Goal: Transaction & Acquisition: Purchase product/service

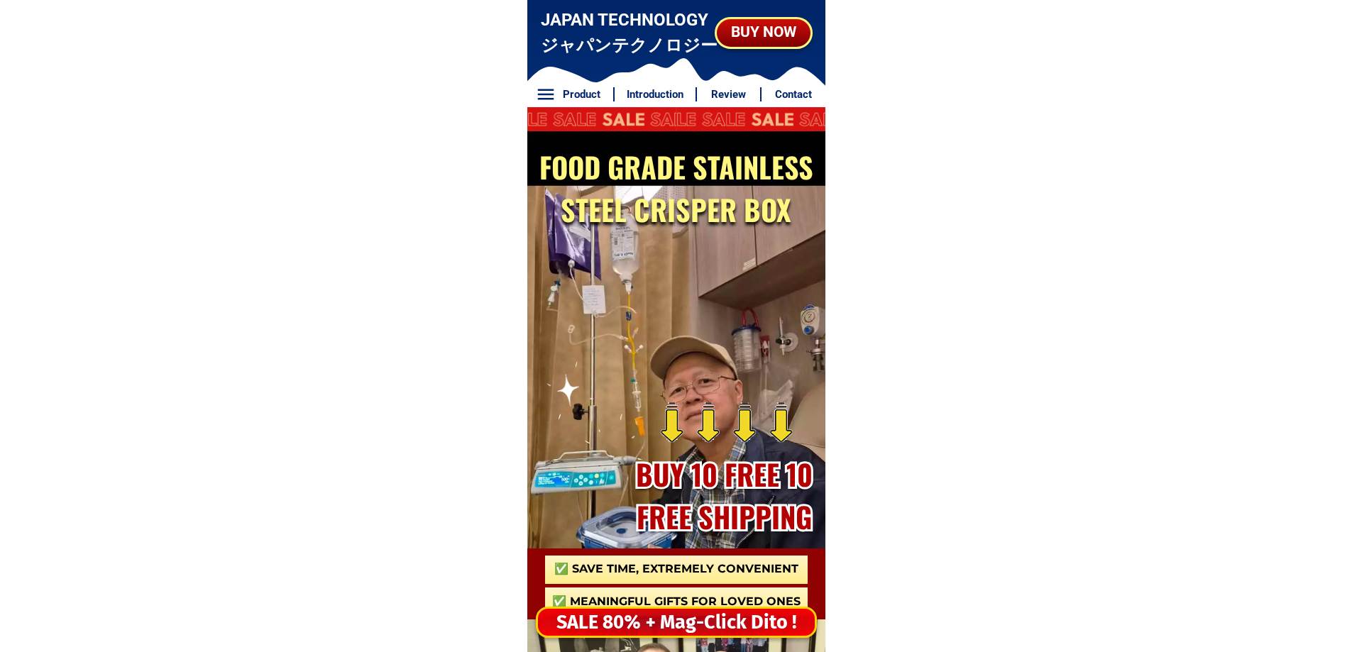
click at [764, 620] on div "SALE 80% + Mag-Click Dito !" at bounding box center [676, 622] width 277 height 29
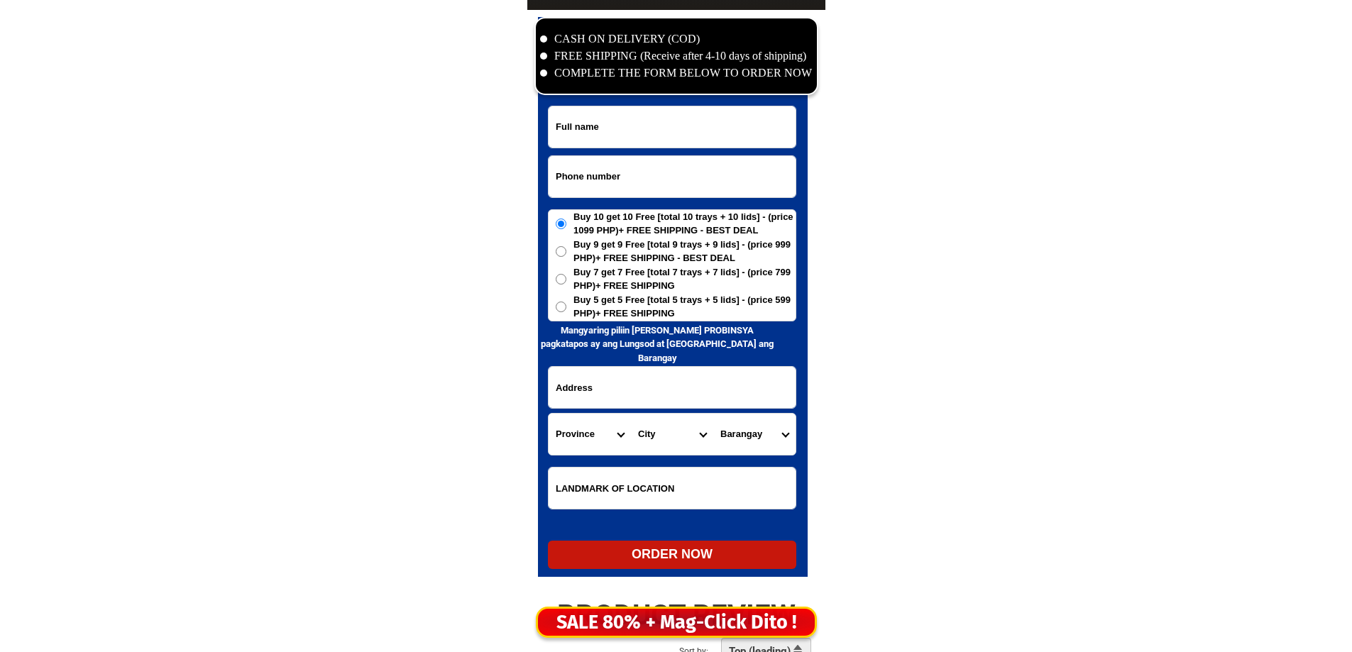
scroll to position [6858, 0]
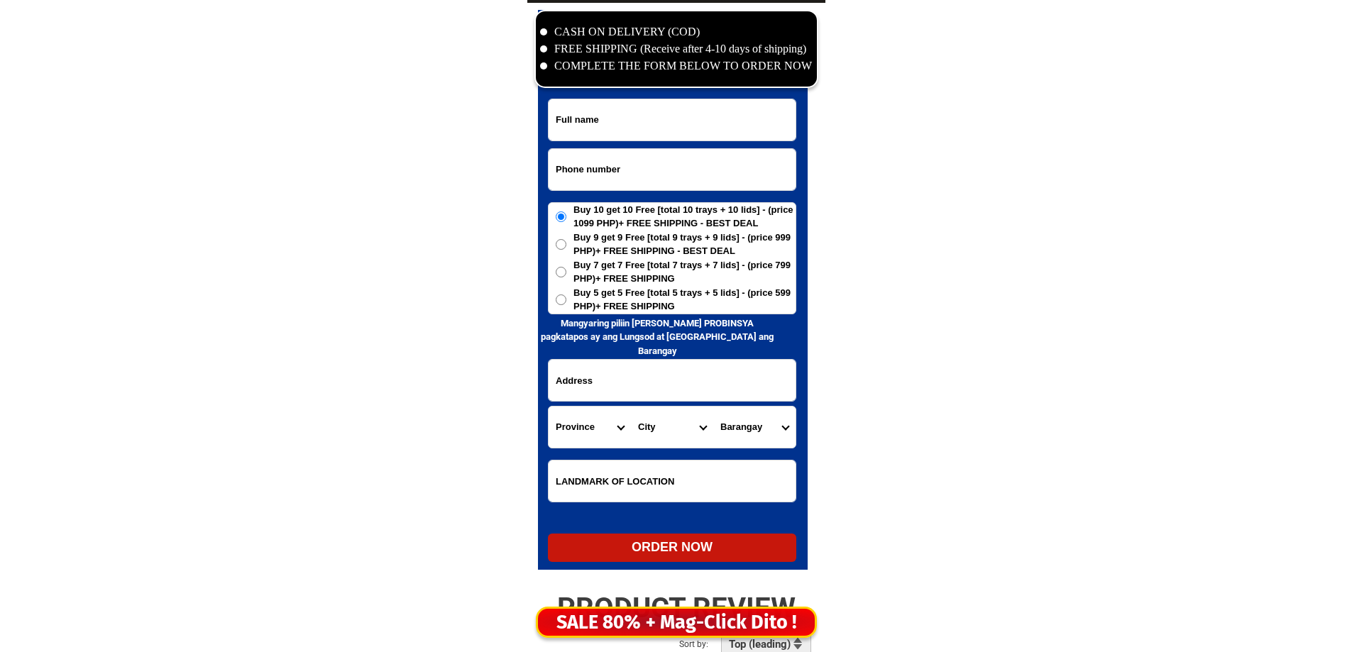
click at [550, 185] on input "Input phone_number" at bounding box center [672, 169] width 247 height 41
paste input "0964. 8150877"
click at [578, 164] on input "0964. 8150877" at bounding box center [672, 169] width 247 height 41
click at [582, 166] on input "0964. 8150877" at bounding box center [672, 169] width 247 height 41
type input "09648150877"
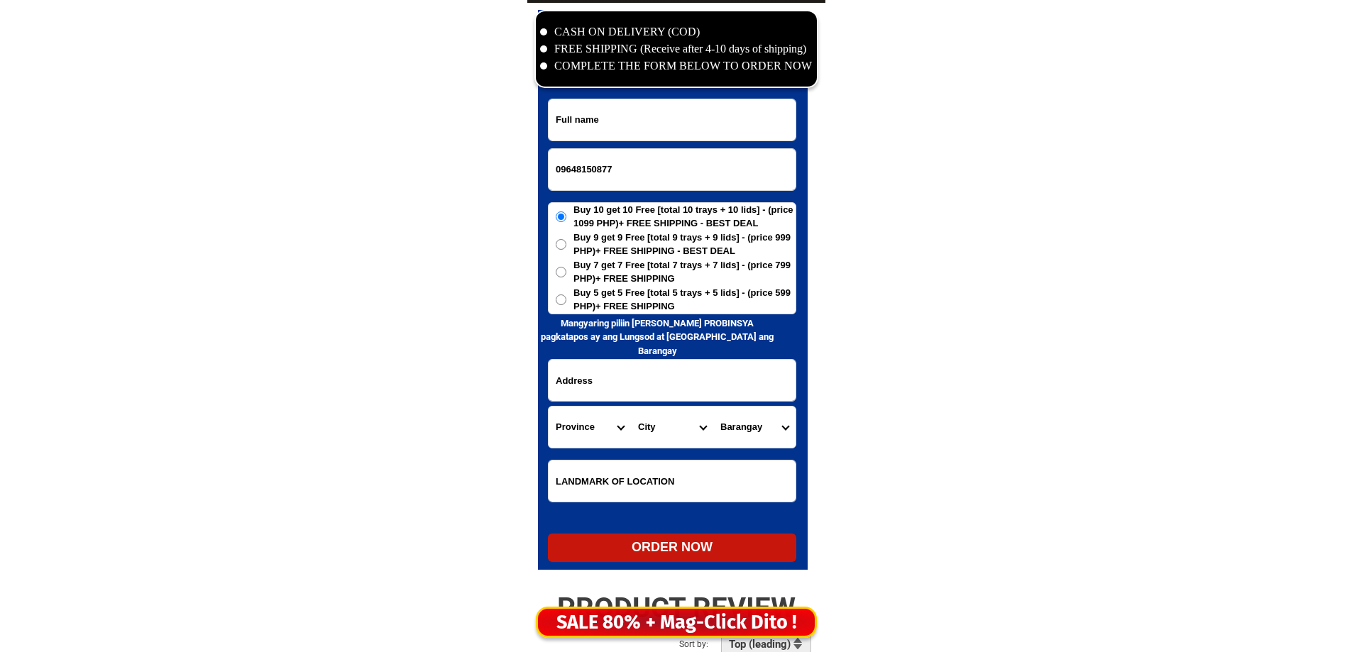
click at [613, 121] on input "Input full_name" at bounding box center [672, 119] width 247 height 41
paste input "Lucy Ortiz Rapirap"
type input "Lucy Ortiz Rapirap"
click at [588, 354] on form "Lucy Ortiz Rapirap 09648150877 ORDER NOW Province Abra Agusan-del-norte Agusan-…" at bounding box center [672, 331] width 248 height 464
click at [589, 315] on form "Lucy Ortiz Rapirap 09648150877 ORDER NOW Province Abra Agusan-del-norte Agusan-…" at bounding box center [672, 331] width 248 height 464
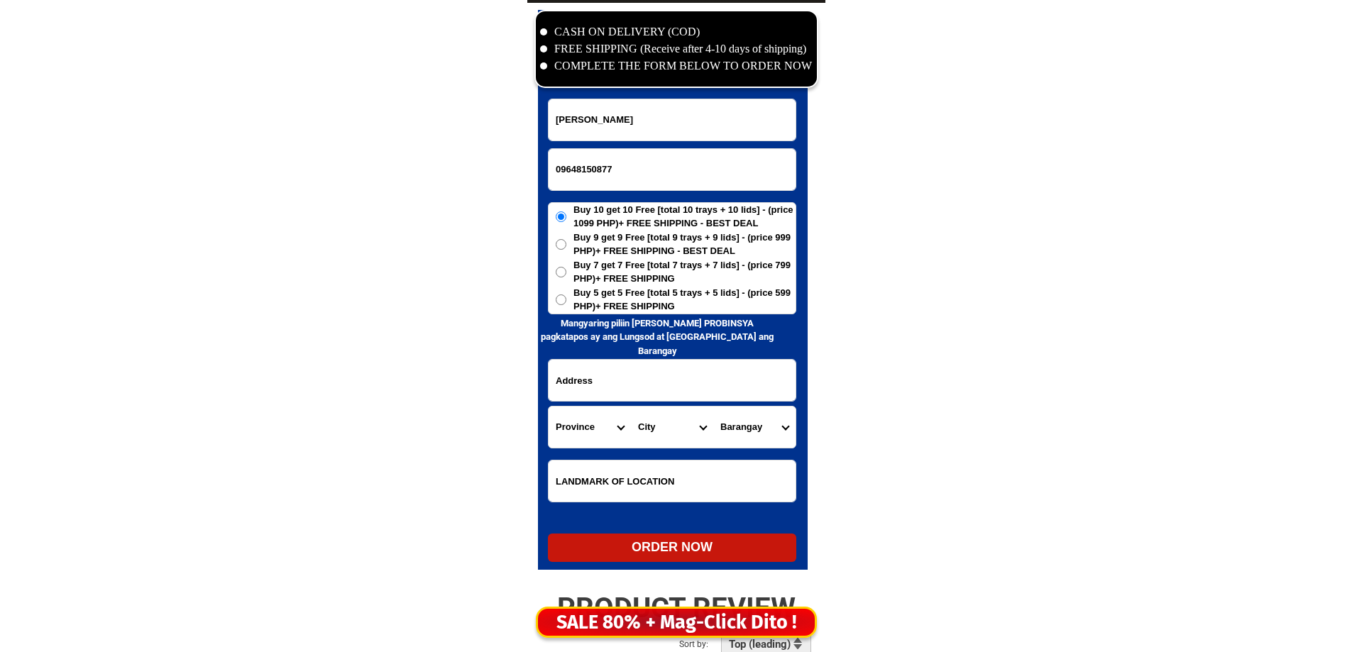
click at [594, 303] on span "Buy 5 get 5 Free [total 5 trays + 5 lids] - (price 599 PHP)+ FREE SHIPPING" at bounding box center [685, 300] width 222 height 28
click at [566, 303] on input "Buy 5 get 5 Free [total 5 trays + 5 lids] - (price 599 PHP)+ FREE SHIPPING" at bounding box center [561, 300] width 11 height 11
radio input "true"
click at [596, 402] on form "Lucy Ortiz Rapirap 09648150877 ORDER NOW Province Abra Agusan-del-norte Agusan-…" at bounding box center [672, 331] width 248 height 464
click at [611, 378] on input "Input address" at bounding box center [672, 380] width 247 height 41
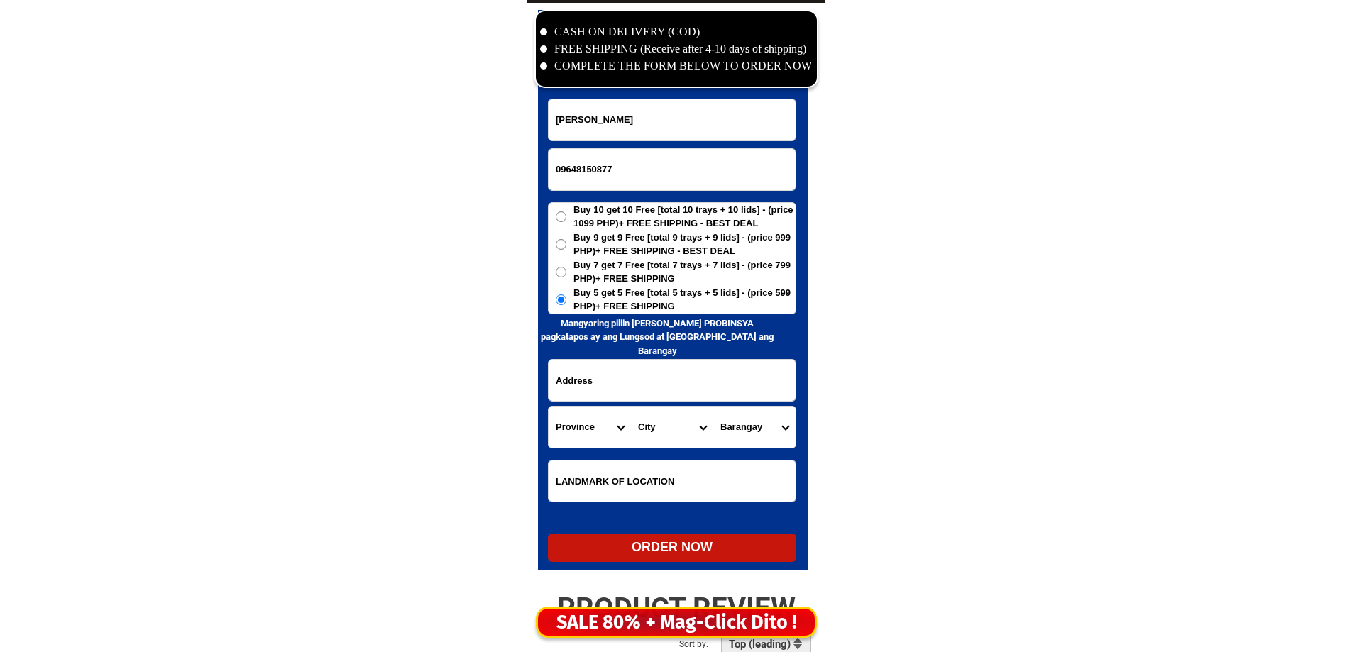
paste input "25 B Makisig St, Brgy, Pinyahan Q, City beside Tamarinde Condotel near LTO main…"
drag, startPoint x: 623, startPoint y: 385, endPoint x: 592, endPoint y: 406, distance: 37.4
click at [592, 402] on form "Lucy Ortiz Rapirap 09648150877 ORDER NOW 25 B Makisig St, Brgy, Pinyahan Q, Cit…" at bounding box center [672, 331] width 248 height 464
type input "25 B Makisig St, Brgy, Pinyahan Q, City beside Tamarinde Condotel near LTO main…"
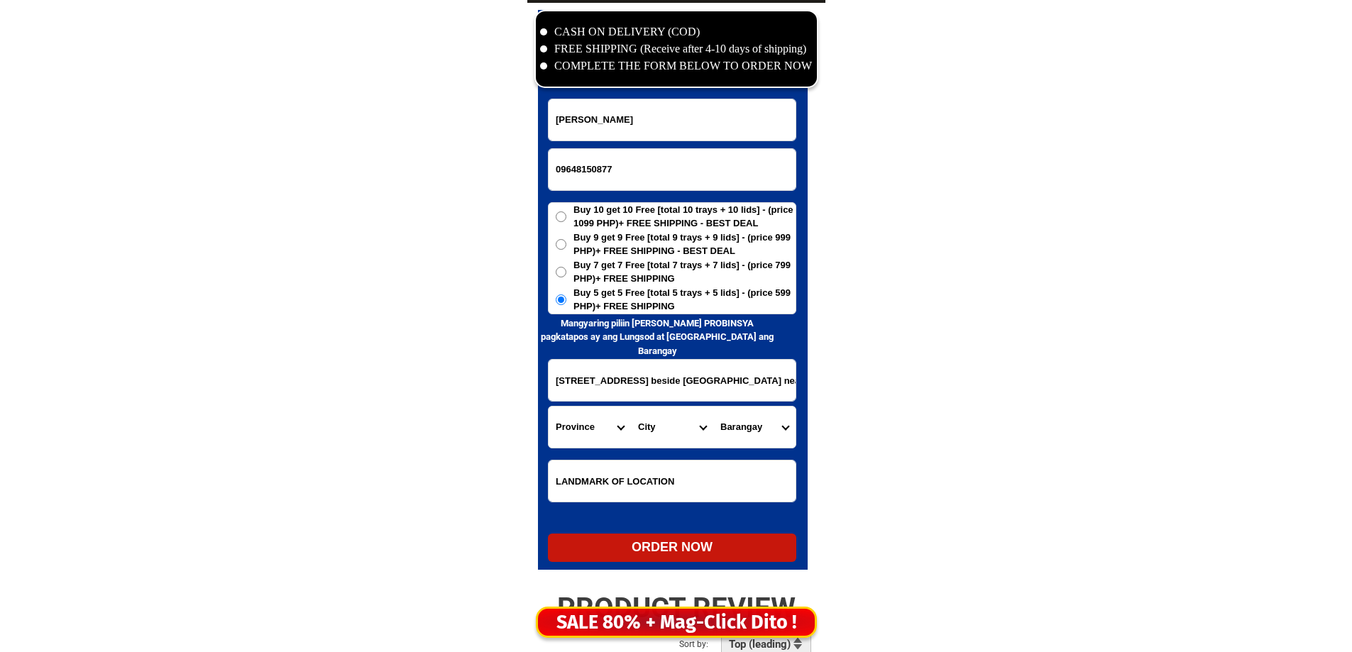
click at [569, 420] on select "Province [GEOGRAPHIC_DATA] [GEOGRAPHIC_DATA] [GEOGRAPHIC_DATA] [GEOGRAPHIC_DATA…" at bounding box center [590, 427] width 82 height 41
click at [630, 424] on select "Province [GEOGRAPHIC_DATA] [GEOGRAPHIC_DATA] [GEOGRAPHIC_DATA] [GEOGRAPHIC_DATA…" at bounding box center [590, 427] width 82 height 41
click at [557, 429] on select "Province [GEOGRAPHIC_DATA] [GEOGRAPHIC_DATA] [GEOGRAPHIC_DATA] [GEOGRAPHIC_DATA…" at bounding box center [590, 427] width 82 height 41
click at [586, 422] on select "Province [GEOGRAPHIC_DATA] [GEOGRAPHIC_DATA] [GEOGRAPHIC_DATA] [GEOGRAPHIC_DATA…" at bounding box center [590, 427] width 82 height 41
click at [585, 426] on select "Province [GEOGRAPHIC_DATA] [GEOGRAPHIC_DATA] [GEOGRAPHIC_DATA] [GEOGRAPHIC_DATA…" at bounding box center [590, 427] width 82 height 41
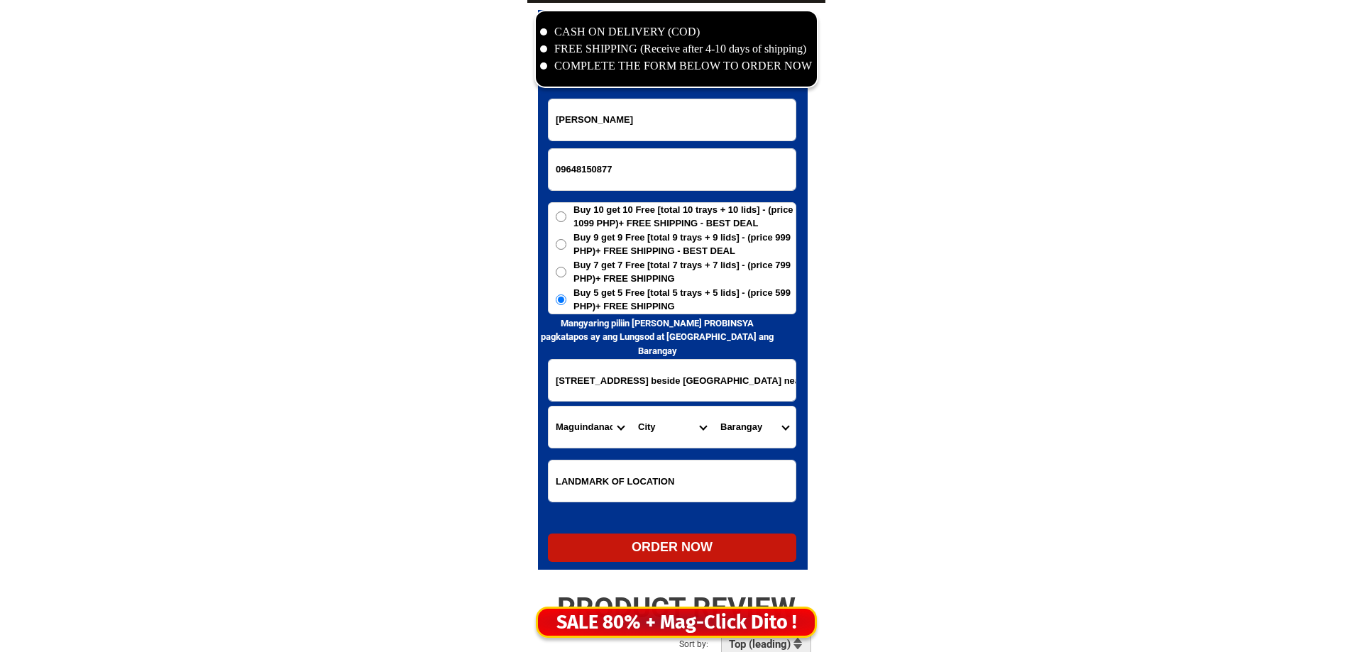
select select "63_219"
click at [586, 426] on select "Province [GEOGRAPHIC_DATA] [GEOGRAPHIC_DATA] [GEOGRAPHIC_DATA] [GEOGRAPHIC_DATA…" at bounding box center [590, 427] width 82 height 41
click at [650, 426] on select "City [GEOGRAPHIC_DATA] [GEOGRAPHIC_DATA] [GEOGRAPHIC_DATA] [GEOGRAPHIC_DATA]-ci…" at bounding box center [672, 427] width 82 height 41
select select "63_2194070"
click at [650, 426] on select "City [GEOGRAPHIC_DATA] [GEOGRAPHIC_DATA] [GEOGRAPHIC_DATA] [GEOGRAPHIC_DATA]-ci…" at bounding box center [672, 427] width 82 height 41
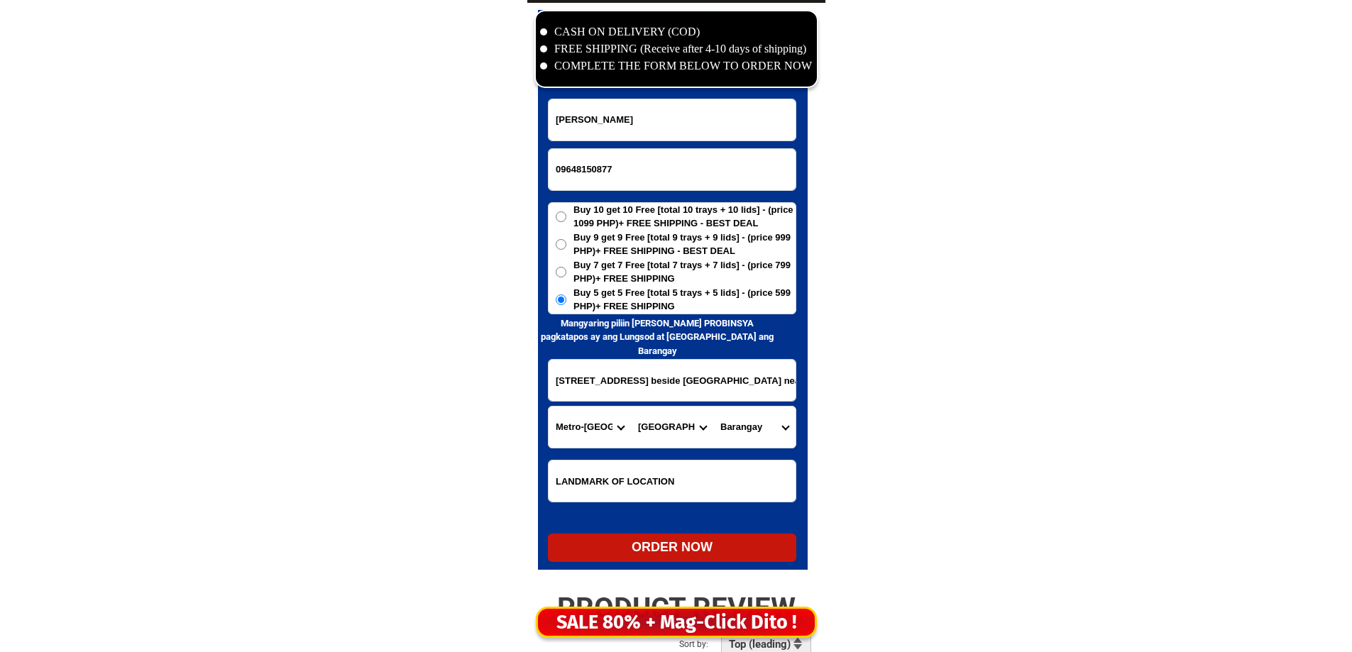
click at [751, 431] on select "Barangay [PERSON_NAME] [PERSON_NAME] [PERSON_NAME] Bagbag Bago bantay Bagong li…" at bounding box center [754, 427] width 82 height 41
click at [751, 428] on select "Barangay [PERSON_NAME] [PERSON_NAME] [PERSON_NAME] Bagbag Bago bantay Bagong li…" at bounding box center [754, 427] width 82 height 41
click at [738, 424] on select "Barangay [PERSON_NAME] [PERSON_NAME] [PERSON_NAME] Bagbag Bago bantay Bagong li…" at bounding box center [754, 427] width 82 height 41
click at [742, 426] on select "Barangay [PERSON_NAME] [PERSON_NAME] [PERSON_NAME] Bagbag Bago bantay Bagong li…" at bounding box center [754, 427] width 82 height 41
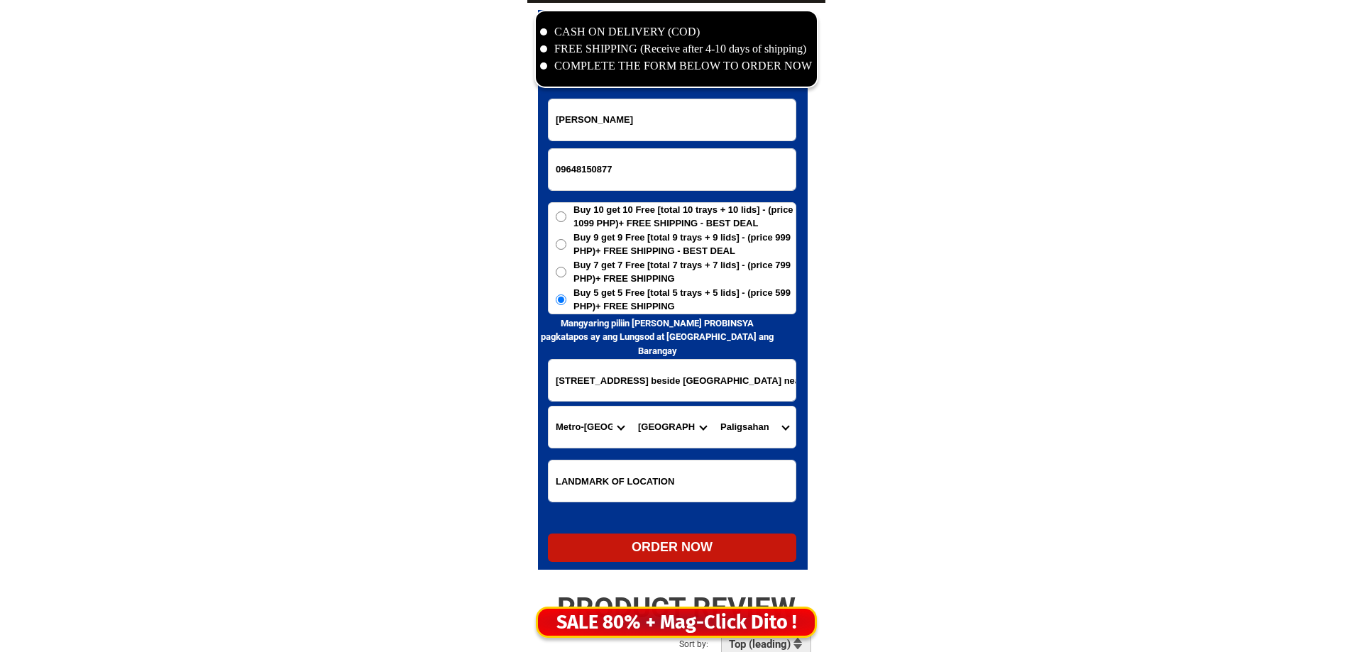
click at [713, 407] on select "Barangay [PERSON_NAME] [PERSON_NAME] [PERSON_NAME] Bagbag Bago bantay Bagong li…" at bounding box center [754, 427] width 82 height 41
click at [762, 424] on select "Barangay [PERSON_NAME] [PERSON_NAME] [PERSON_NAME] Bagbag Bago bantay Bagong li…" at bounding box center [754, 427] width 82 height 41
select select "63_21940706862"
click at [713, 407] on select "Barangay [PERSON_NAME] [PERSON_NAME] [PERSON_NAME] Bagbag Bago bantay Bagong li…" at bounding box center [754, 427] width 82 height 41
click at [674, 543] on div "ORDER NOW" at bounding box center [672, 547] width 248 height 19
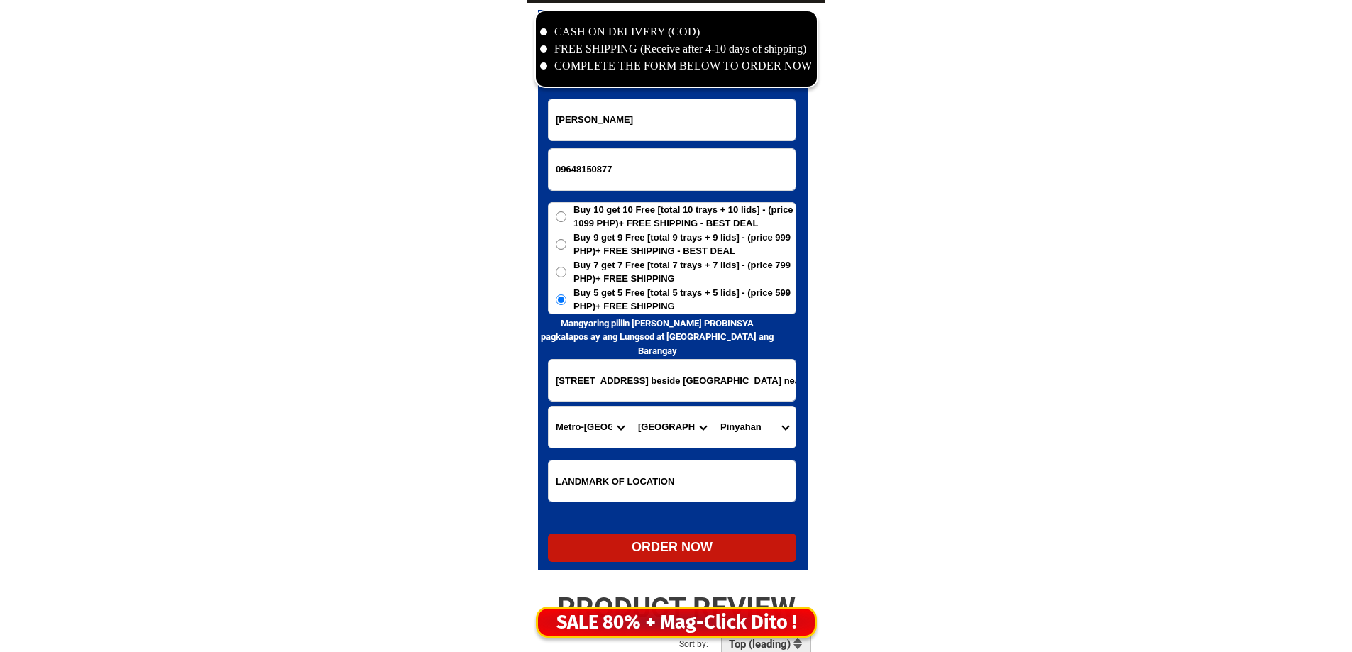
type input "25 B Makisig St, Brgy, Pinyahan Q, City beside Tamarinde Condotel near LTO main…"
radio input "true"
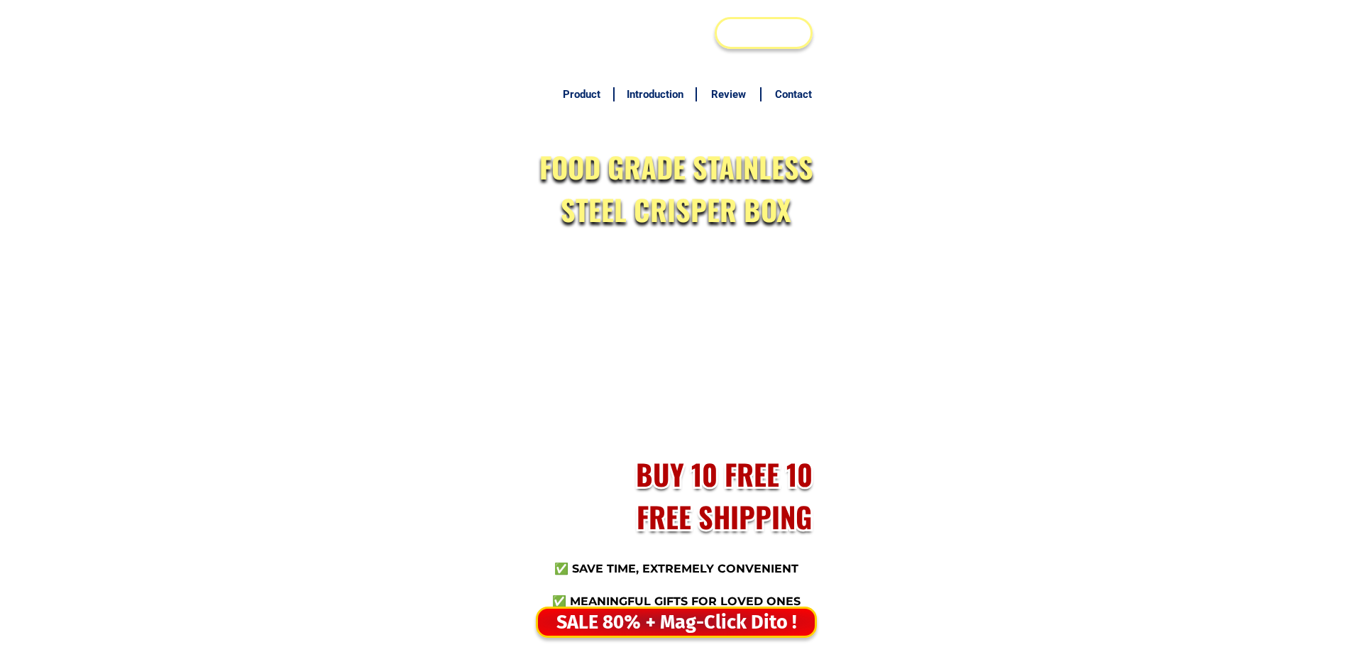
type input "09486575013"
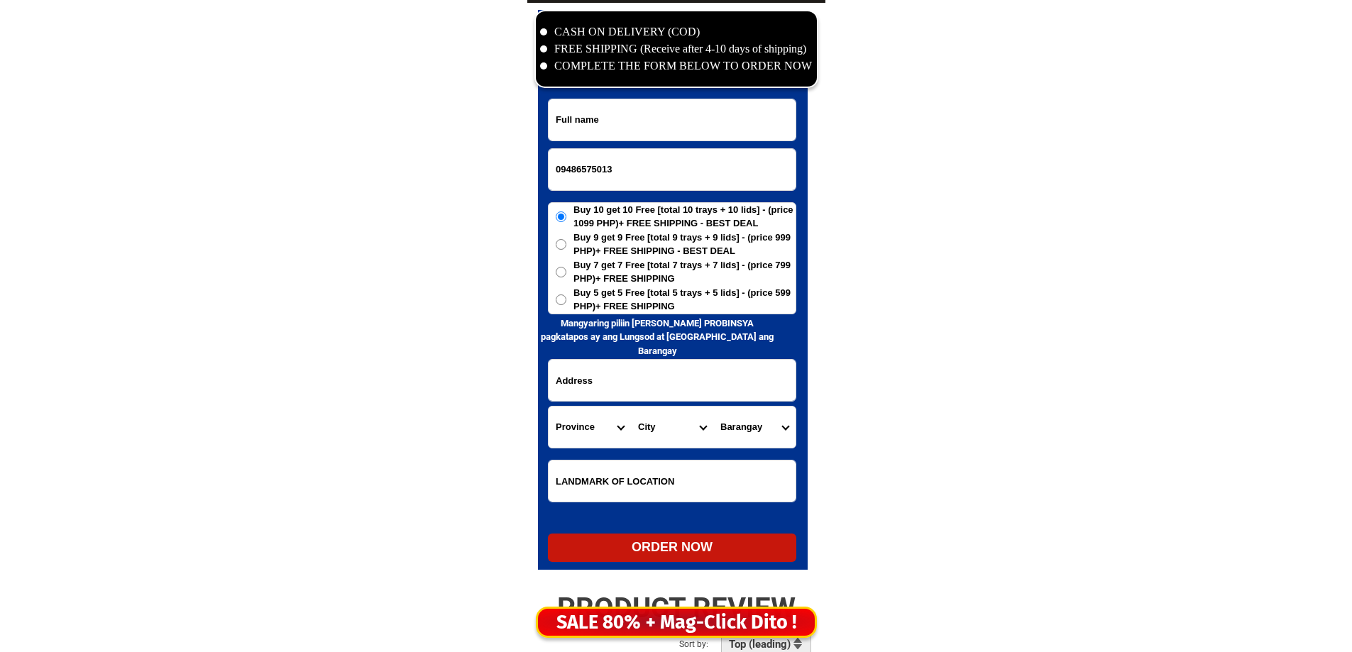
drag, startPoint x: 676, startPoint y: 154, endPoint x: 679, endPoint y: 118, distance: 36.3
click at [676, 150] on input "09486575013" at bounding box center [672, 169] width 247 height 41
click at [679, 118] on input "Input full_name" at bounding box center [672, 119] width 247 height 41
paste input "[PERSON_NAME]"
type input "[PERSON_NAME]"
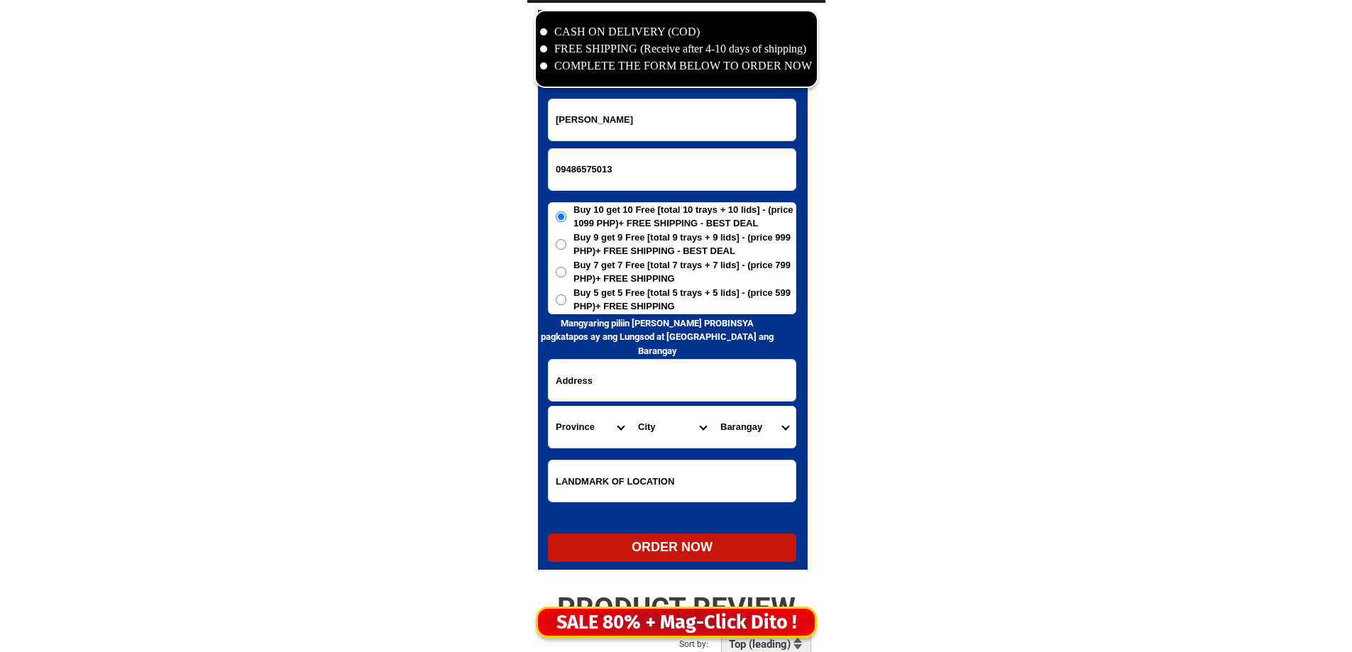
click at [644, 363] on input "Input address" at bounding box center [672, 380] width 247 height 41
paste input "[GEOGRAPHIC_DATA] , [GEOGRAPHIC_DATA]"
type input "[GEOGRAPHIC_DATA] , [GEOGRAPHIC_DATA]"
click at [570, 415] on select "Province [GEOGRAPHIC_DATA] [GEOGRAPHIC_DATA] [GEOGRAPHIC_DATA] [GEOGRAPHIC_DATA…" at bounding box center [590, 427] width 82 height 41
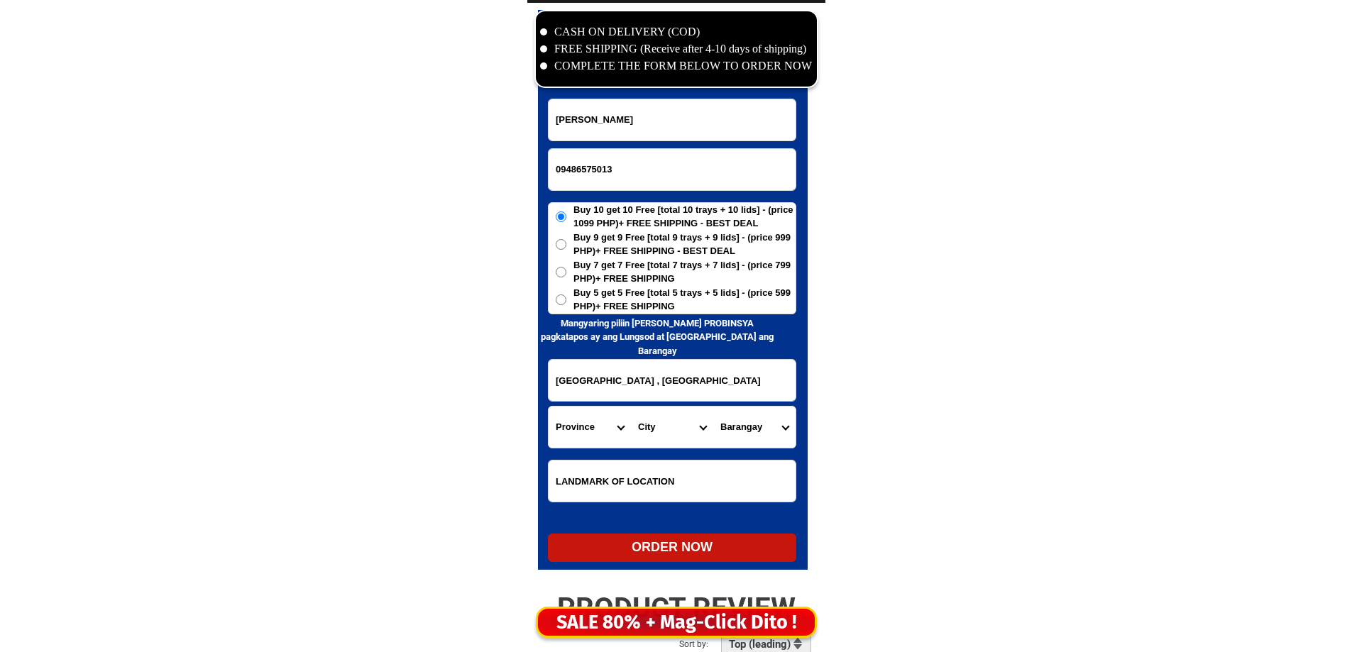
scroll to position [0, 0]
click at [571, 414] on select "Province [GEOGRAPHIC_DATA] [GEOGRAPHIC_DATA] [GEOGRAPHIC_DATA] [GEOGRAPHIC_DATA…" at bounding box center [590, 427] width 82 height 41
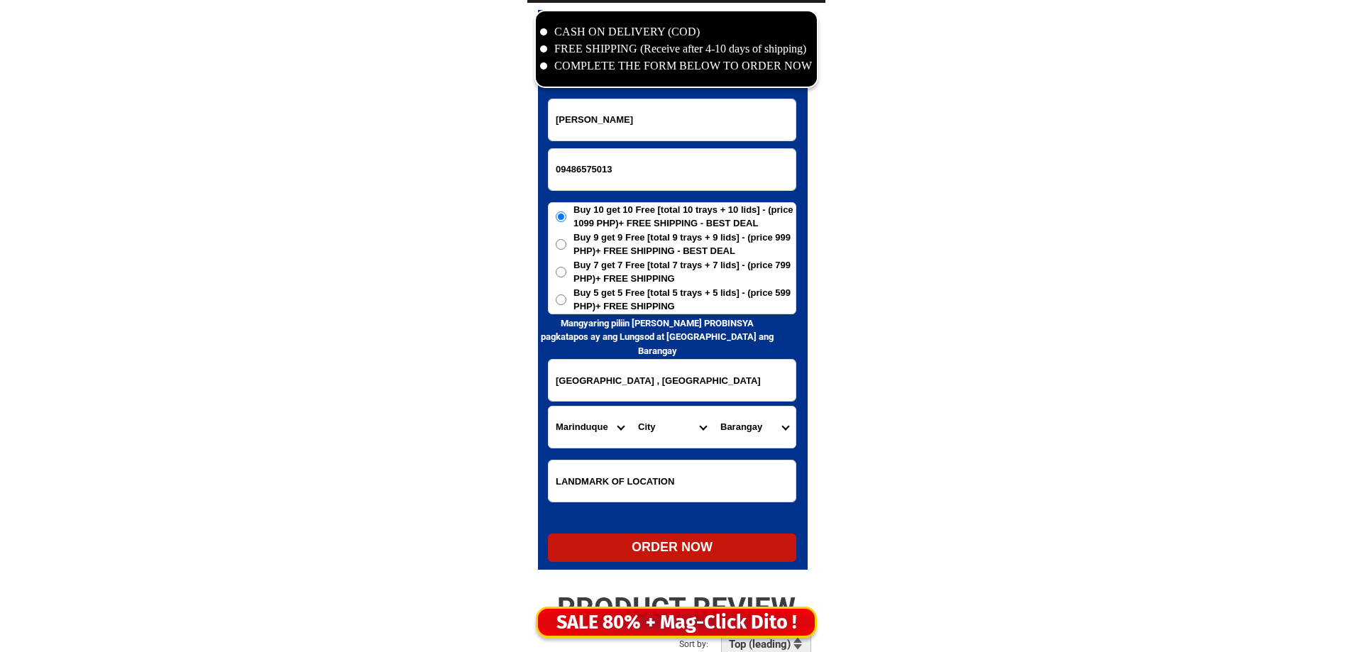
select select "63_626"
click at [571, 414] on select "Province [GEOGRAPHIC_DATA] [GEOGRAPHIC_DATA] [GEOGRAPHIC_DATA] [GEOGRAPHIC_DATA…" at bounding box center [590, 427] width 82 height 41
click at [677, 433] on select "City Aroroy Baleno Balud Cataingan Cawayan Dimasalang [GEOGRAPHIC_DATA] [GEOGRA…" at bounding box center [672, 427] width 82 height 41
click at [678, 433] on select "City Aroroy Baleno Balud Cataingan Cawayan Dimasalang [GEOGRAPHIC_DATA] [GEOGRA…" at bounding box center [672, 427] width 82 height 41
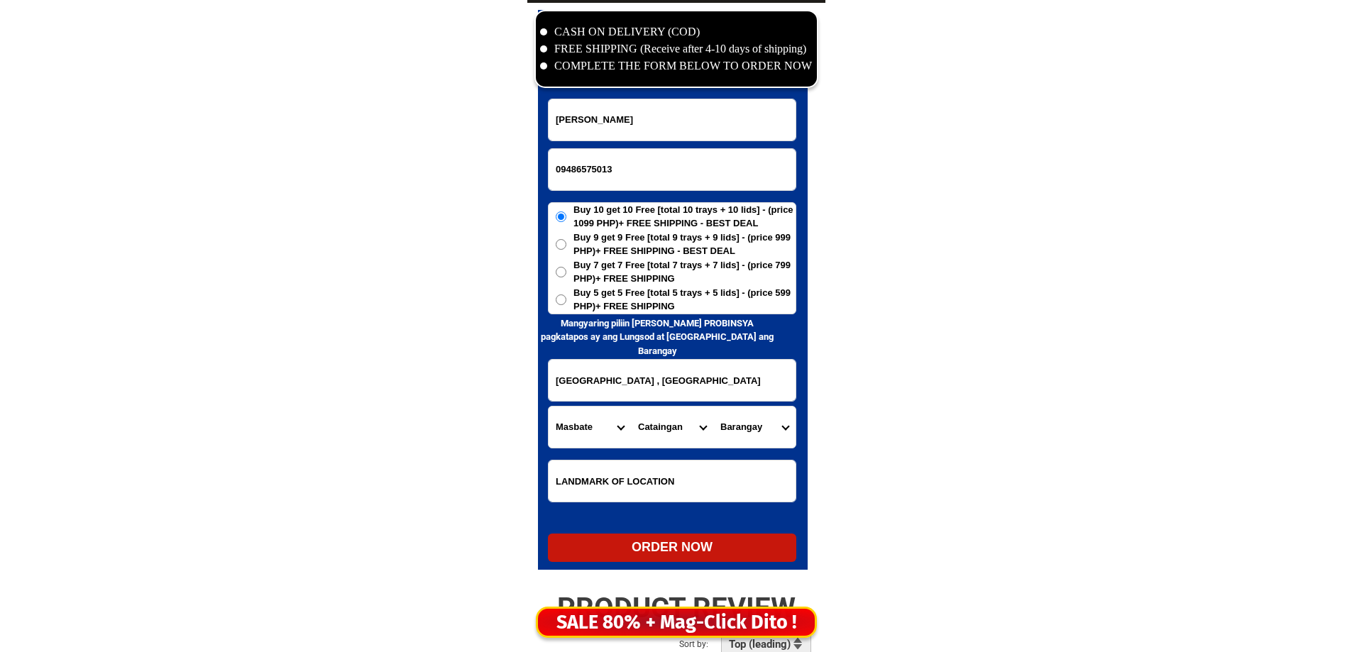
select select "63_6265537"
drag, startPoint x: 678, startPoint y: 433, endPoint x: 696, endPoint y: 432, distance: 18.5
click at [678, 432] on select "City Aroroy Baleno Balud Cataingan Cawayan Dimasalang [GEOGRAPHIC_DATA] [GEOGRA…" at bounding box center [672, 427] width 82 height 41
click at [757, 432] on select "Barangay Begia Cabayugan Cabungahan Calapayan Calumpang [GEOGRAPHIC_DATA] [GEOG…" at bounding box center [754, 427] width 82 height 41
select select "63_62655373732"
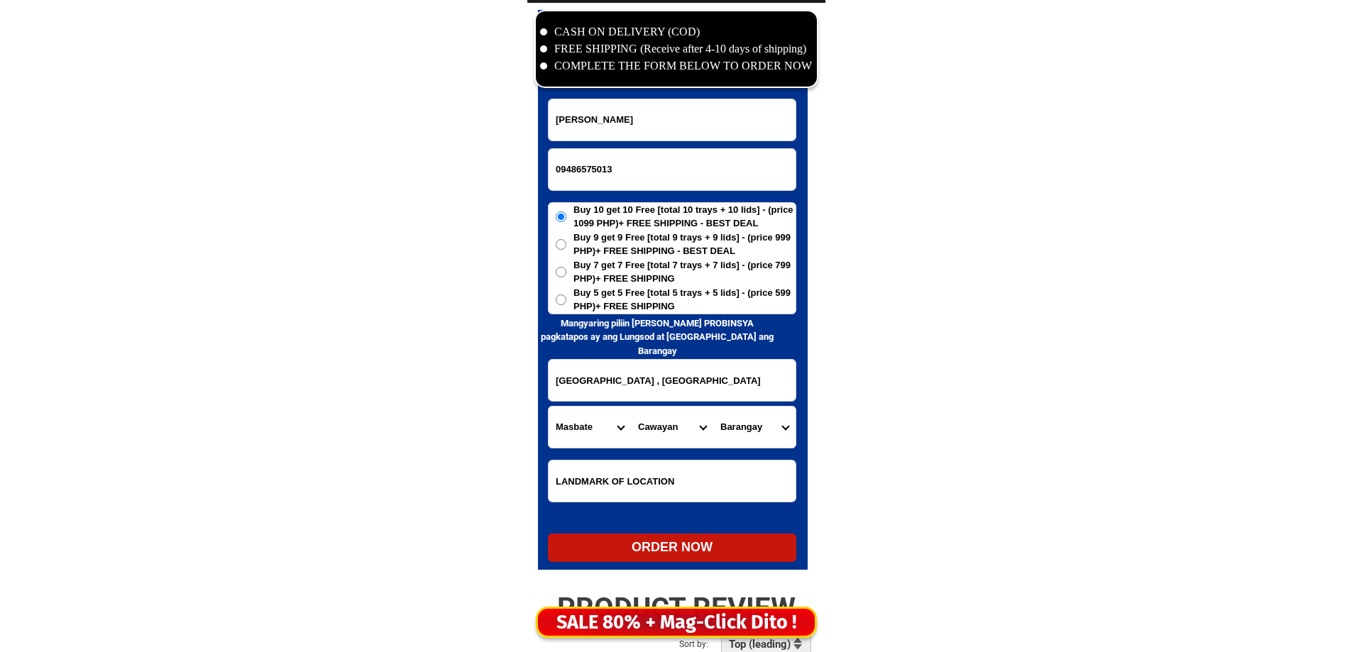
click at [713, 407] on select "Barangay Begia Cabayugan Cabungahan Calapayan Calumpang [GEOGRAPHIC_DATA] [GEOG…" at bounding box center [754, 427] width 82 height 41
click at [672, 544] on div "ORDER NOW" at bounding box center [672, 547] width 248 height 19
radio input "true"
click at [569, 179] on input "Input phone_number" at bounding box center [672, 169] width 247 height 41
paste input "09478969418"
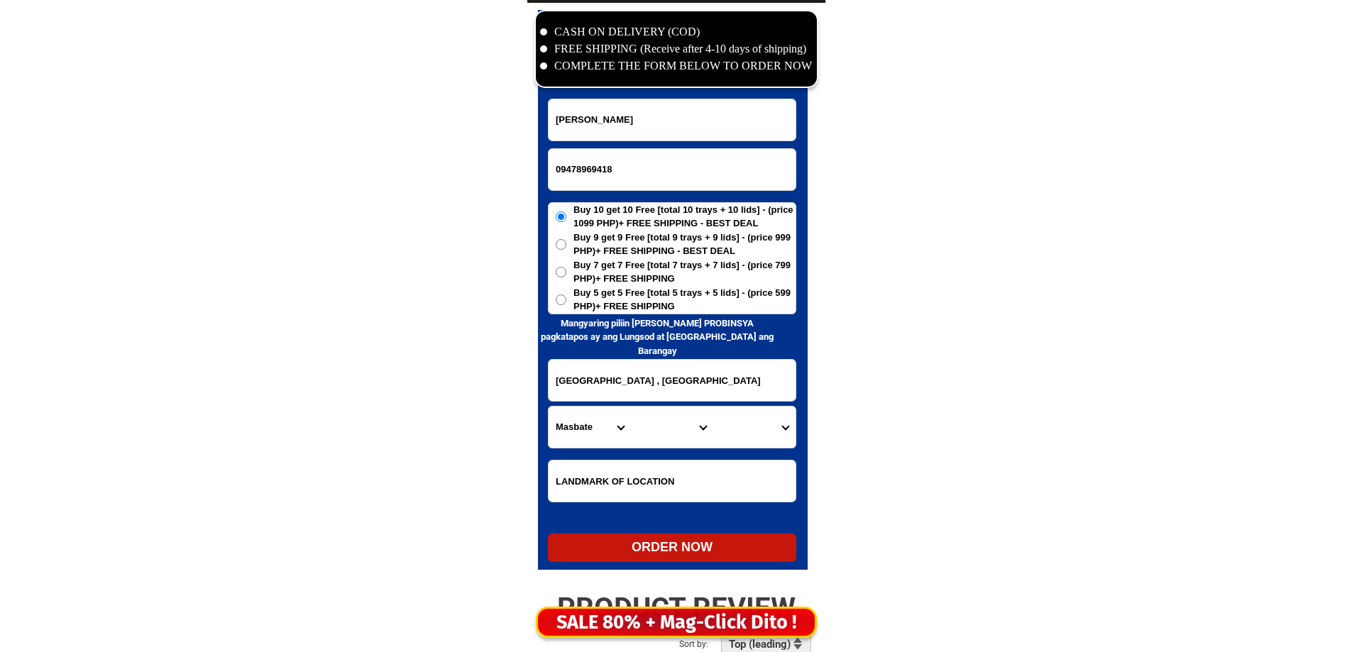
type input "09478969418"
click at [621, 160] on input "09478969418" at bounding box center [672, 169] width 247 height 41
click at [629, 108] on input "Input full_name" at bounding box center [672, 119] width 247 height 41
paste input "[PERSON_NAME]"
type input "[PERSON_NAME]"
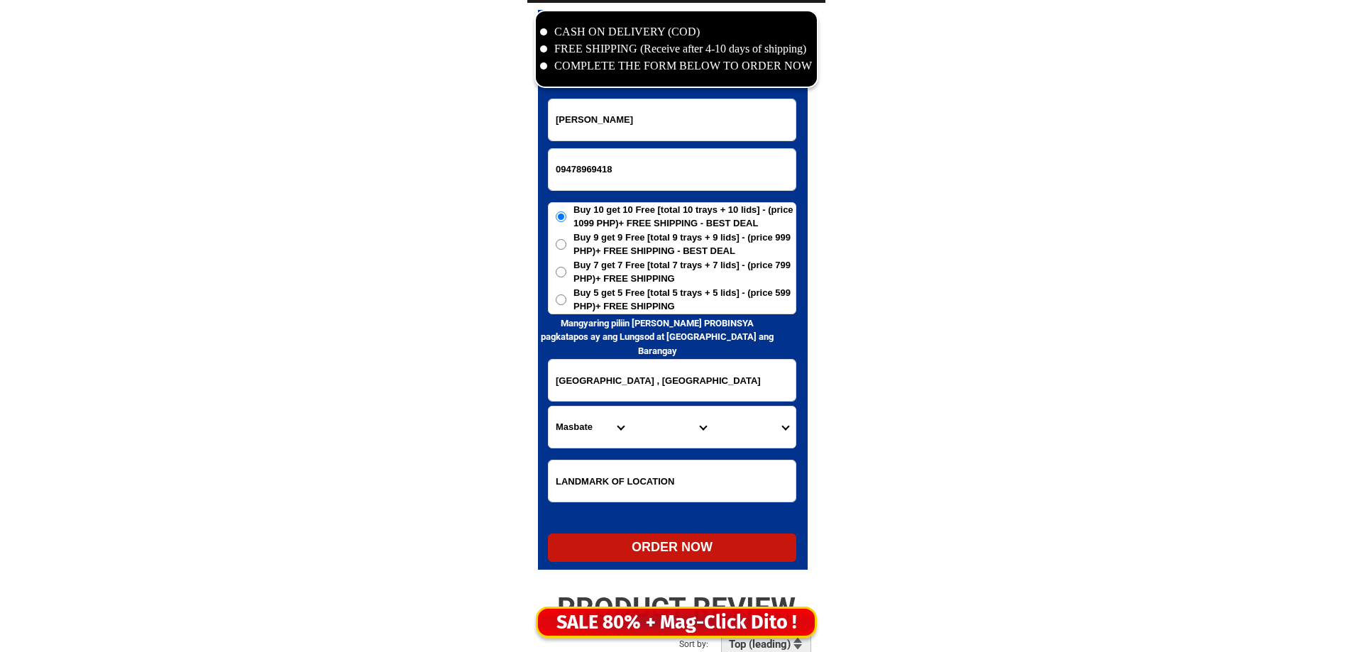
click at [591, 358] on form "[GEOGRAPHIC_DATA][PERSON_NAME] 09478969418 ORDER NOW [GEOGRAPHIC_DATA] , [GEOGR…" at bounding box center [672, 331] width 248 height 464
click at [595, 374] on input "Input address" at bounding box center [672, 380] width 247 height 41
paste input "[STREET_ADDRESS]. Brgy. [GEOGRAPHIC_DATA][PERSON_NAME], [GEOGRAPHIC_DATA]"
type input "[STREET_ADDRESS]. Brgy. [GEOGRAPHIC_DATA][PERSON_NAME], [GEOGRAPHIC_DATA]"
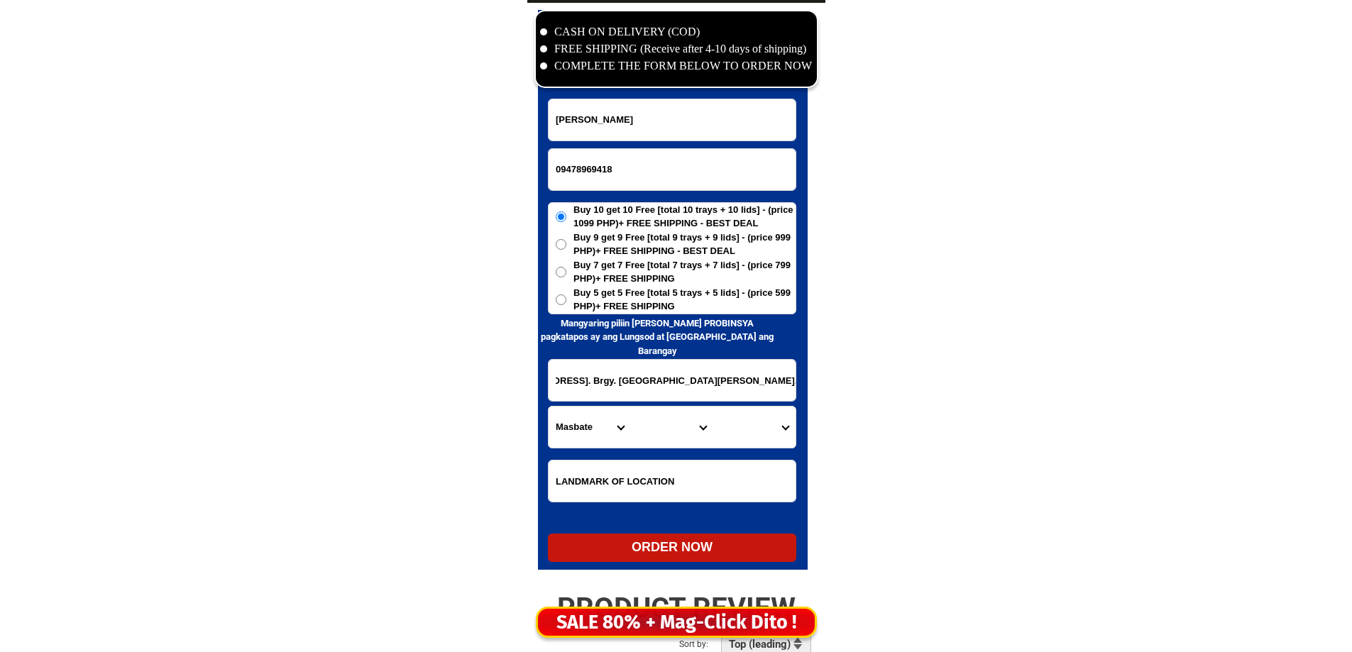
scroll to position [0, 0]
click at [594, 311] on span "Buy 5 get 5 Free [total 5 trays + 5 lids] - (price 599 PHP)+ FREE SHIPPING" at bounding box center [685, 300] width 222 height 28
click at [566, 305] on input "Buy 5 get 5 Free [total 5 trays + 5 lids] - (price 599 PHP)+ FREE SHIPPING" at bounding box center [561, 300] width 11 height 11
radio input "true"
click at [565, 434] on select "Province [GEOGRAPHIC_DATA] [GEOGRAPHIC_DATA] [GEOGRAPHIC_DATA] [GEOGRAPHIC_DATA…" at bounding box center [590, 427] width 82 height 41
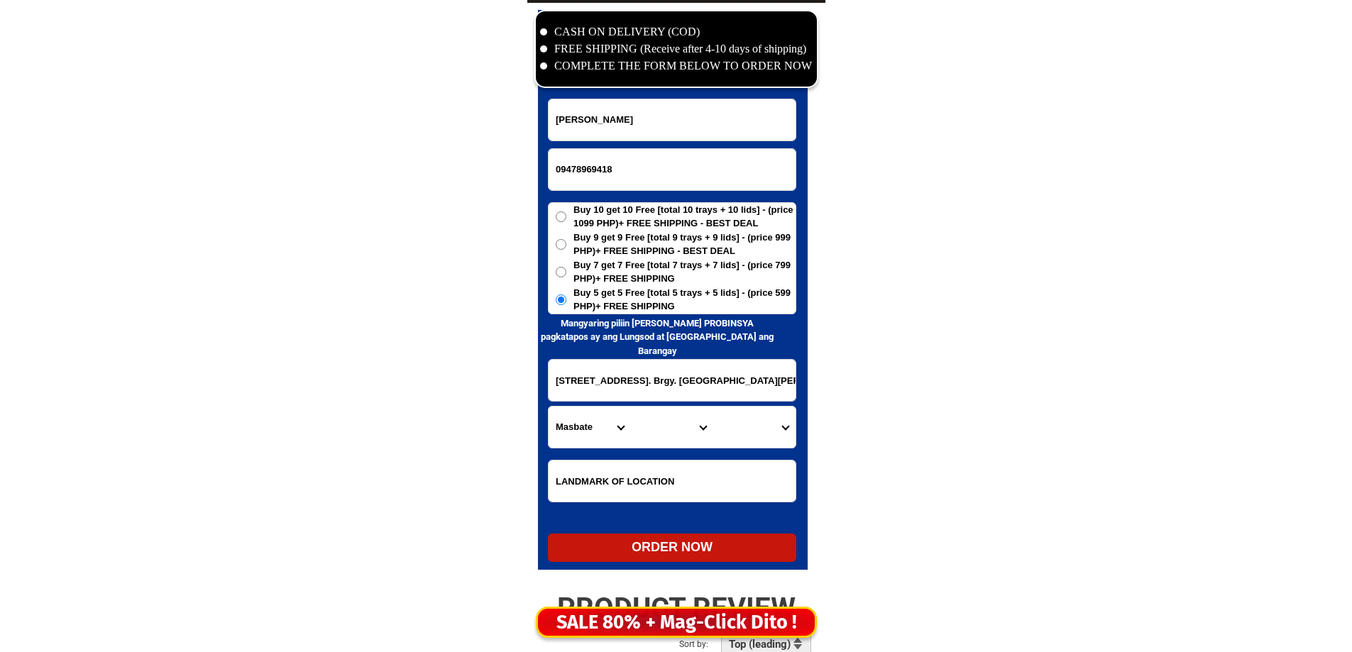
select select "63_993"
click at [657, 435] on select "City Angono Antipolo-city [GEOGRAPHIC_DATA] [GEOGRAPHIC_DATA] [GEOGRAPHIC_DATA]…" at bounding box center [672, 427] width 82 height 41
select select "63_9936987"
click at [631, 407] on select "City Angono Antipolo-city [GEOGRAPHIC_DATA] [GEOGRAPHIC_DATA] [GEOGRAPHIC_DATA]…" at bounding box center [672, 427] width 82 height 41
click at [780, 422] on select "Barangay [PERSON_NAME] (pob.) Muzon [GEOGRAPHIC_DATA][PERSON_NAME] [GEOGRAPHIC_…" at bounding box center [754, 427] width 82 height 41
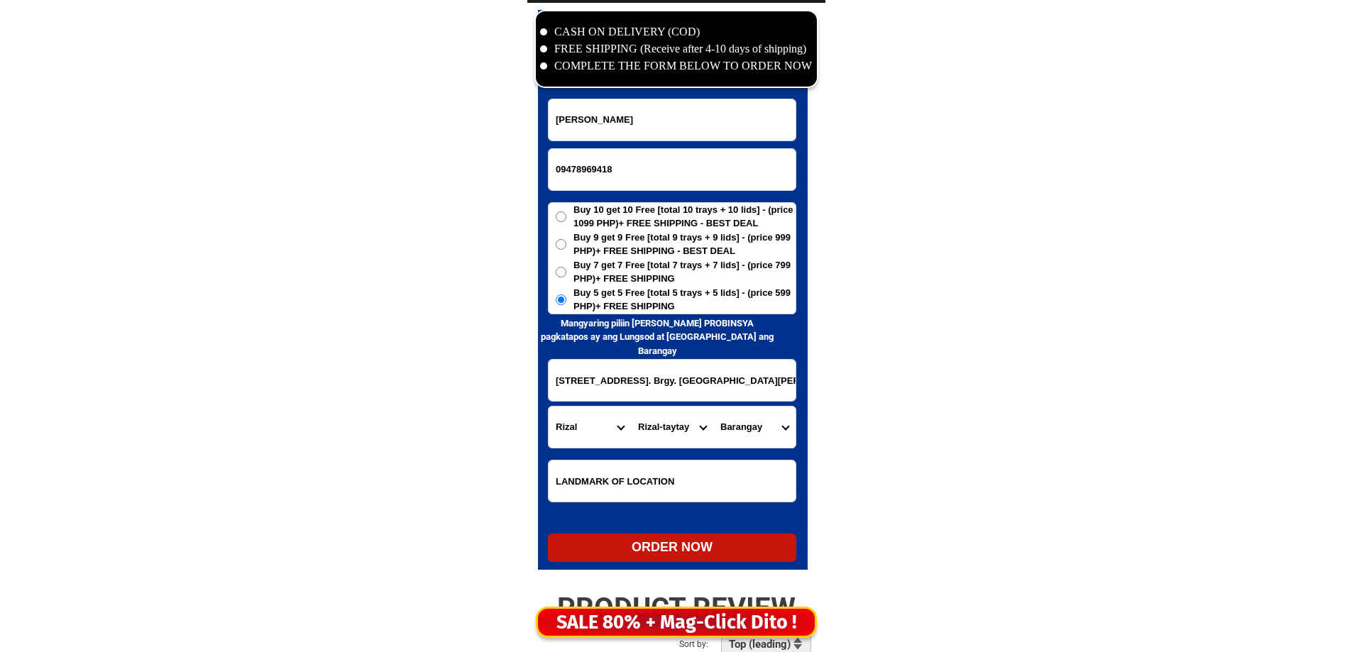
select select "63_99369876485"
click at [713, 407] on select "Barangay [PERSON_NAME] (pob.) Muzon [GEOGRAPHIC_DATA][PERSON_NAME] [GEOGRAPHIC_…" at bounding box center [754, 427] width 82 height 41
click at [695, 550] on div "ORDER NOW" at bounding box center [672, 547] width 248 height 19
type input "09478969418"
radio input "true"
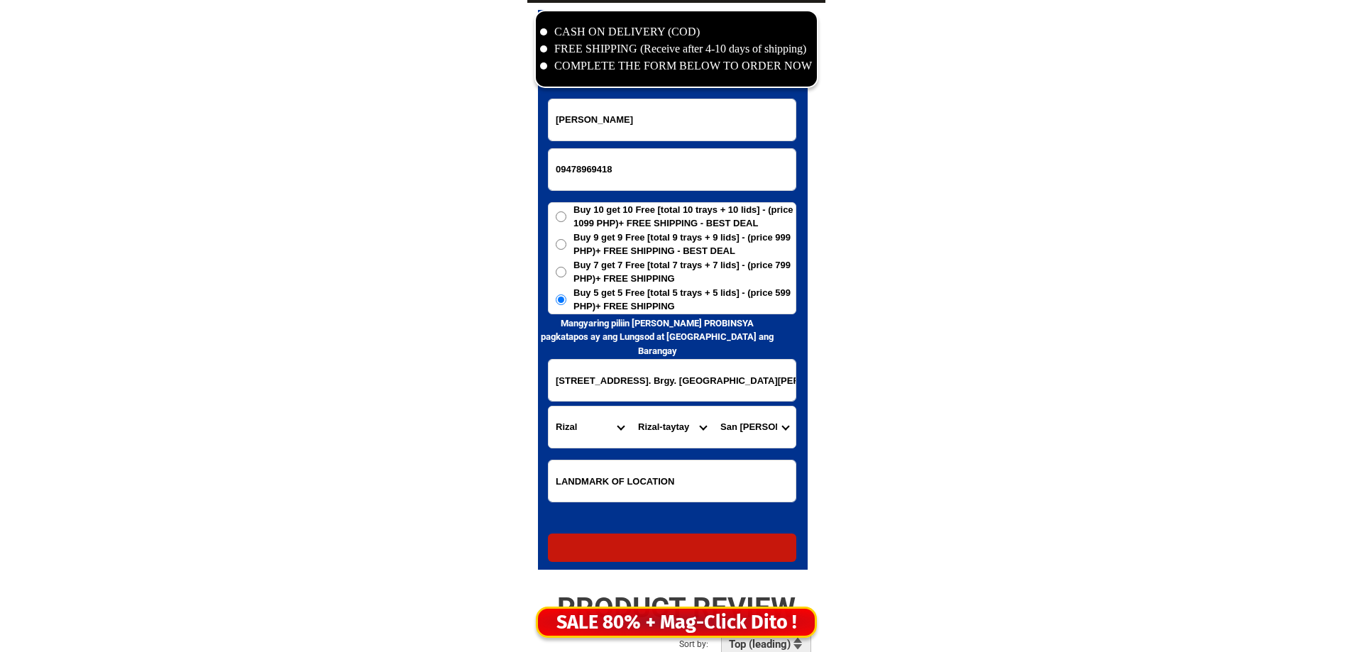
radio input "true"
click at [605, 147] on form "[PERSON_NAME] 09478969418 ORDER NOW [STREET_ADDRESS]. Brgy. [GEOGRAPHIC_DATA][P…" at bounding box center [672, 331] width 248 height 464
click at [607, 161] on input "Input phone_number" at bounding box center [672, 169] width 247 height 41
paste input "0906 350 9856"
click at [599, 175] on input "0906 350 9856" at bounding box center [672, 169] width 247 height 41
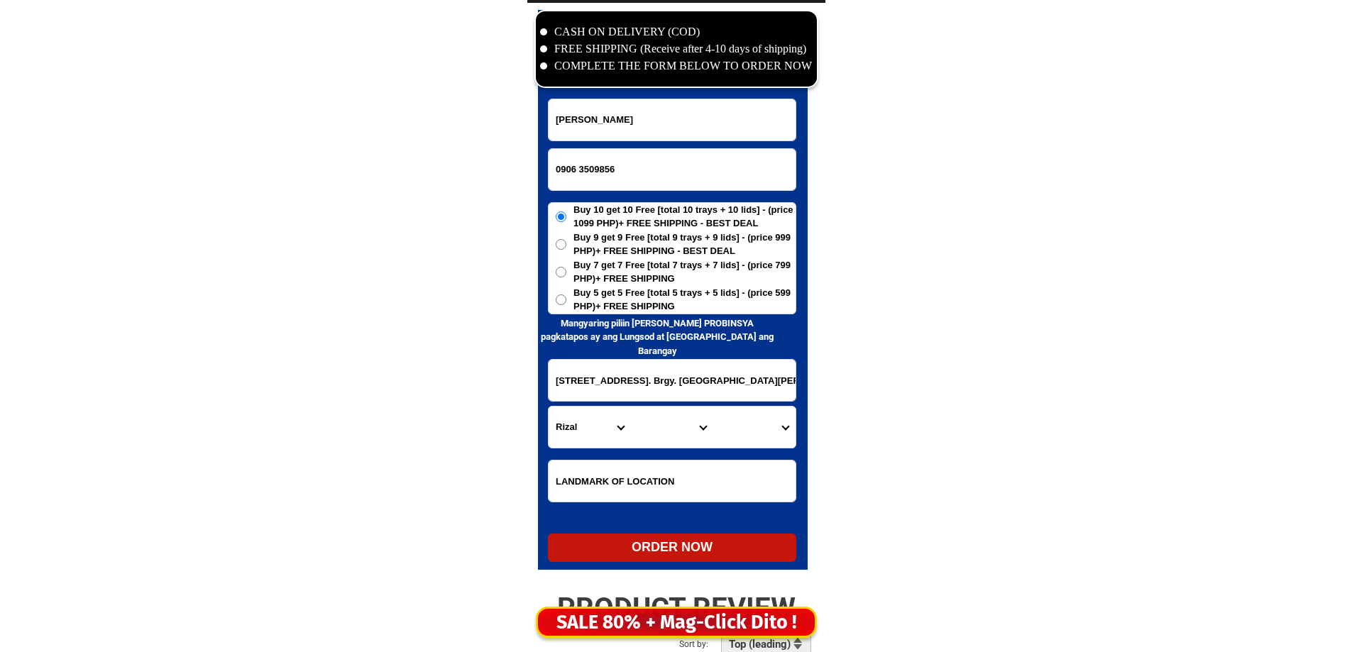
click at [581, 172] on input "0906 3509856" at bounding box center [672, 169] width 247 height 41
type input "09063509856"
click at [729, 118] on input "Input full_name" at bounding box center [672, 119] width 247 height 41
paste input "[PERSON_NAME][GEOGRAPHIC_DATA]"
type input "[PERSON_NAME][GEOGRAPHIC_DATA]"
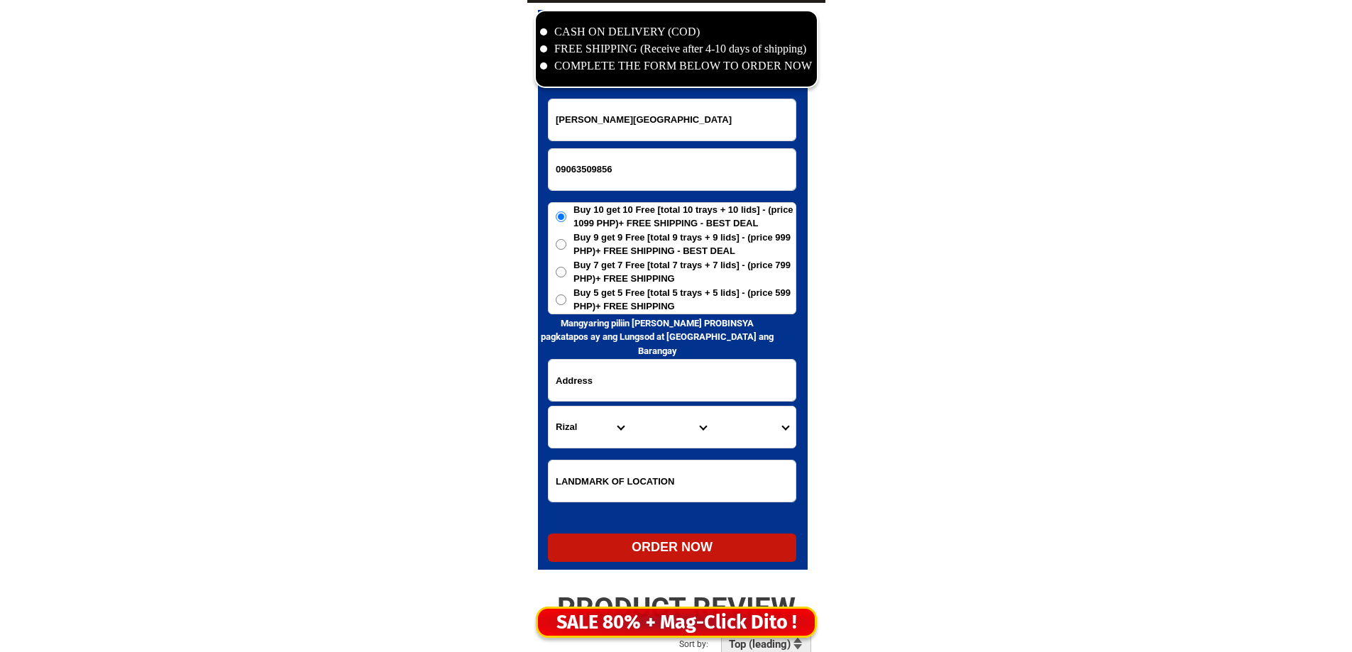
click at [619, 386] on input "Input address" at bounding box center [672, 380] width 247 height 41
paste input "[STREET_ADDRESS][PERSON_NAME][DOMAIN_NAME] Cubao, Q.C. Brgy. [PERSON_NAME] same…"
type input "[STREET_ADDRESS][PERSON_NAME][DOMAIN_NAME] Cubao, Q.C. Brgy. [PERSON_NAME] same…"
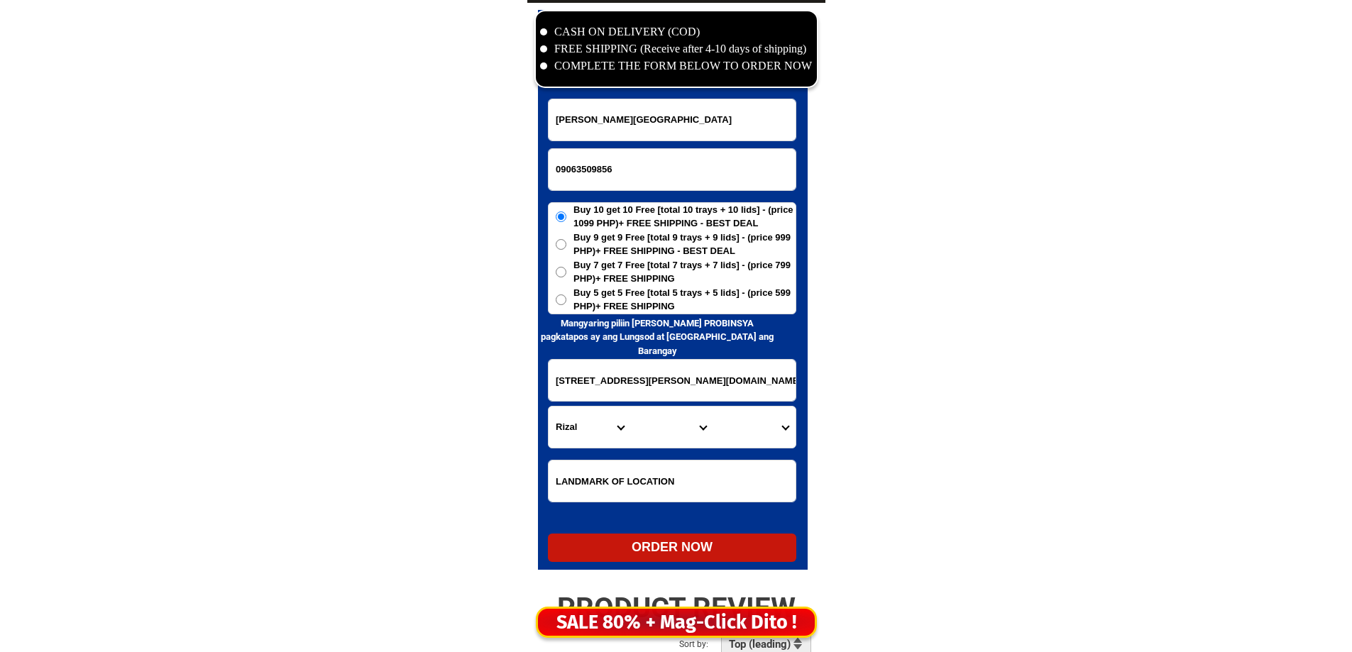
click at [621, 294] on span "Buy 5 get 5 Free [total 5 trays + 5 lids] - (price 599 PHP)+ FREE SHIPPING" at bounding box center [685, 300] width 222 height 28
click at [566, 295] on input "Buy 5 get 5 Free [total 5 trays + 5 lids] - (price 599 PHP)+ FREE SHIPPING" at bounding box center [561, 300] width 11 height 11
radio input "true"
drag, startPoint x: 613, startPoint y: 366, endPoint x: 813, endPoint y: 371, distance: 200.3
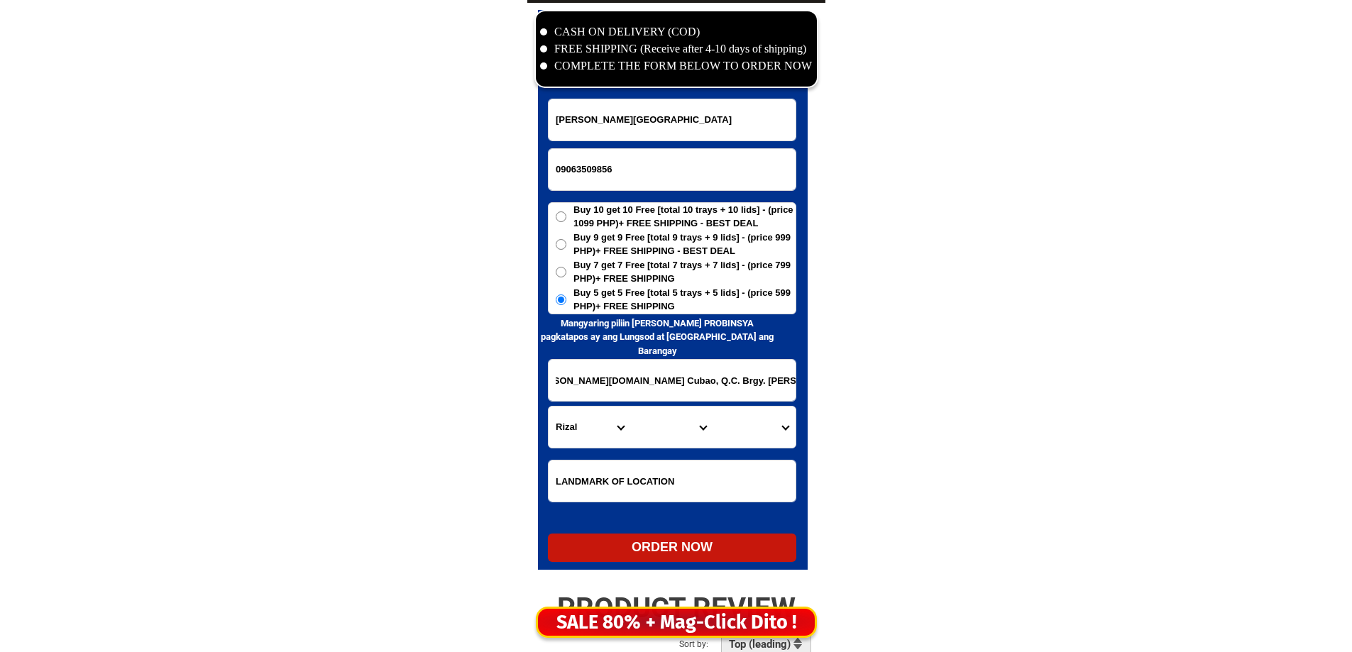
click at [635, 368] on input "[STREET_ADDRESS][PERSON_NAME][DOMAIN_NAME] Cubao, Q.C. Brgy. [PERSON_NAME] same…" at bounding box center [672, 380] width 247 height 41
drag, startPoint x: 638, startPoint y: 384, endPoint x: 571, endPoint y: 394, distance: 68.2
click at [571, 394] on input "[STREET_ADDRESS][PERSON_NAME][DOMAIN_NAME] Cubao, Q.C. Brgy. [PERSON_NAME] same…" at bounding box center [672, 380] width 247 height 41
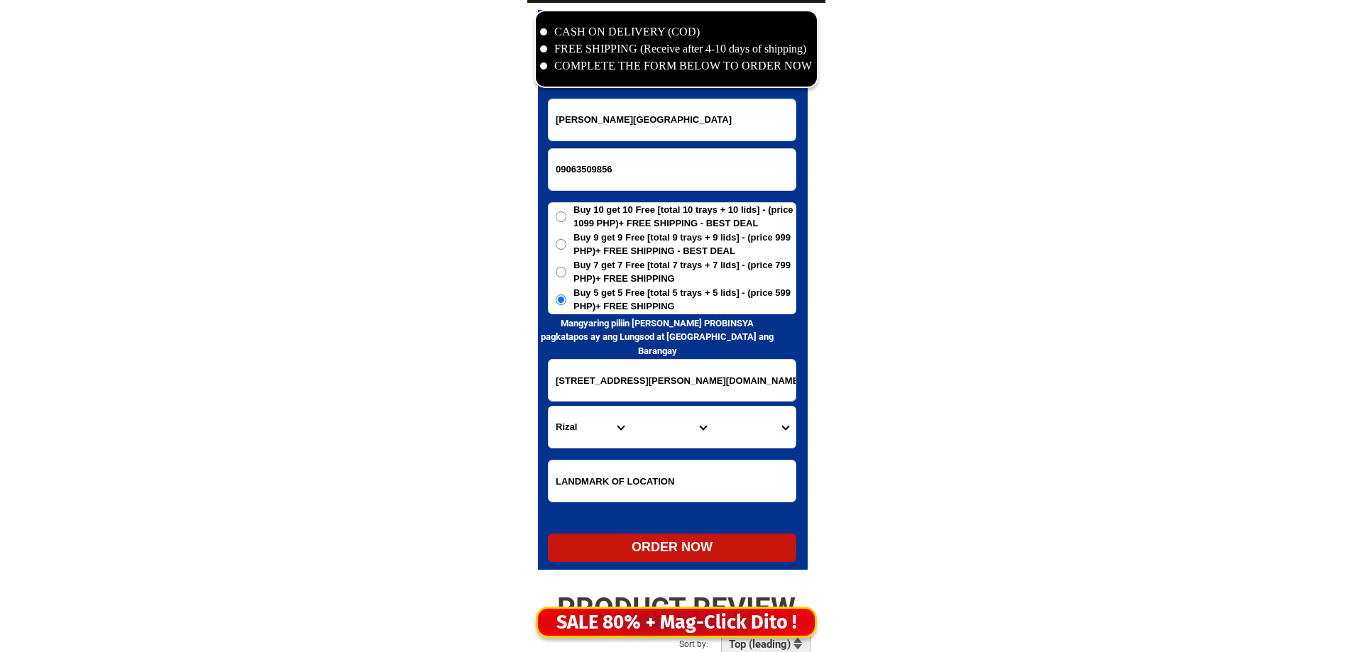
click at [606, 427] on select "Province [GEOGRAPHIC_DATA] [GEOGRAPHIC_DATA] [GEOGRAPHIC_DATA] [GEOGRAPHIC_DATA…" at bounding box center [590, 427] width 82 height 41
select select "63_219"
drag, startPoint x: 607, startPoint y: 428, endPoint x: 618, endPoint y: 429, distance: 10.7
click at [607, 428] on select "Province [GEOGRAPHIC_DATA] [GEOGRAPHIC_DATA] [GEOGRAPHIC_DATA] [GEOGRAPHIC_DATA…" at bounding box center [590, 427] width 82 height 41
click at [665, 432] on select "City [GEOGRAPHIC_DATA] [GEOGRAPHIC_DATA] [GEOGRAPHIC_DATA] [GEOGRAPHIC_DATA]-ci…" at bounding box center [672, 427] width 82 height 41
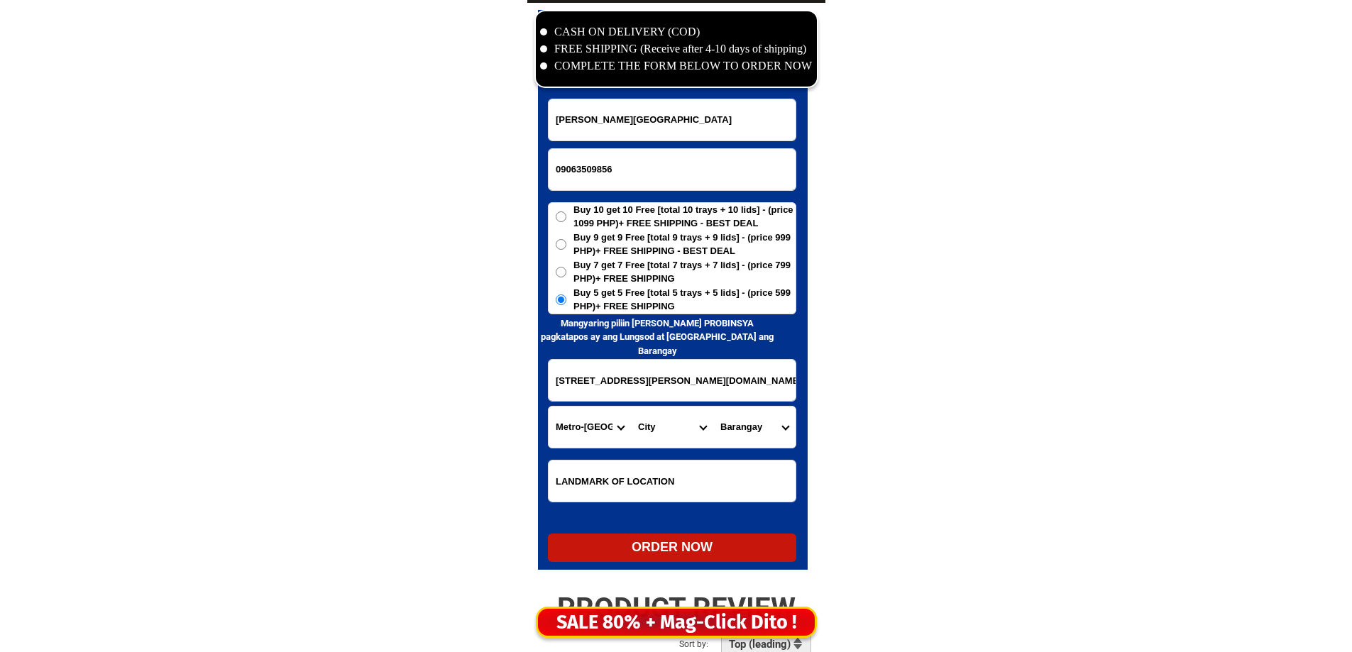
select select "63_2194070"
click at [665, 432] on select "City [GEOGRAPHIC_DATA] [GEOGRAPHIC_DATA] [GEOGRAPHIC_DATA] [GEOGRAPHIC_DATA]-ci…" at bounding box center [672, 427] width 82 height 41
click at [749, 421] on select "Barangay [PERSON_NAME] [PERSON_NAME] [PERSON_NAME] Bagbag Bago bantay Bagong li…" at bounding box center [754, 427] width 82 height 41
select select "63_219407015814"
click at [713, 407] on select "Barangay [PERSON_NAME] [PERSON_NAME] [PERSON_NAME] Bagbag Bago bantay Bagong li…" at bounding box center [754, 427] width 82 height 41
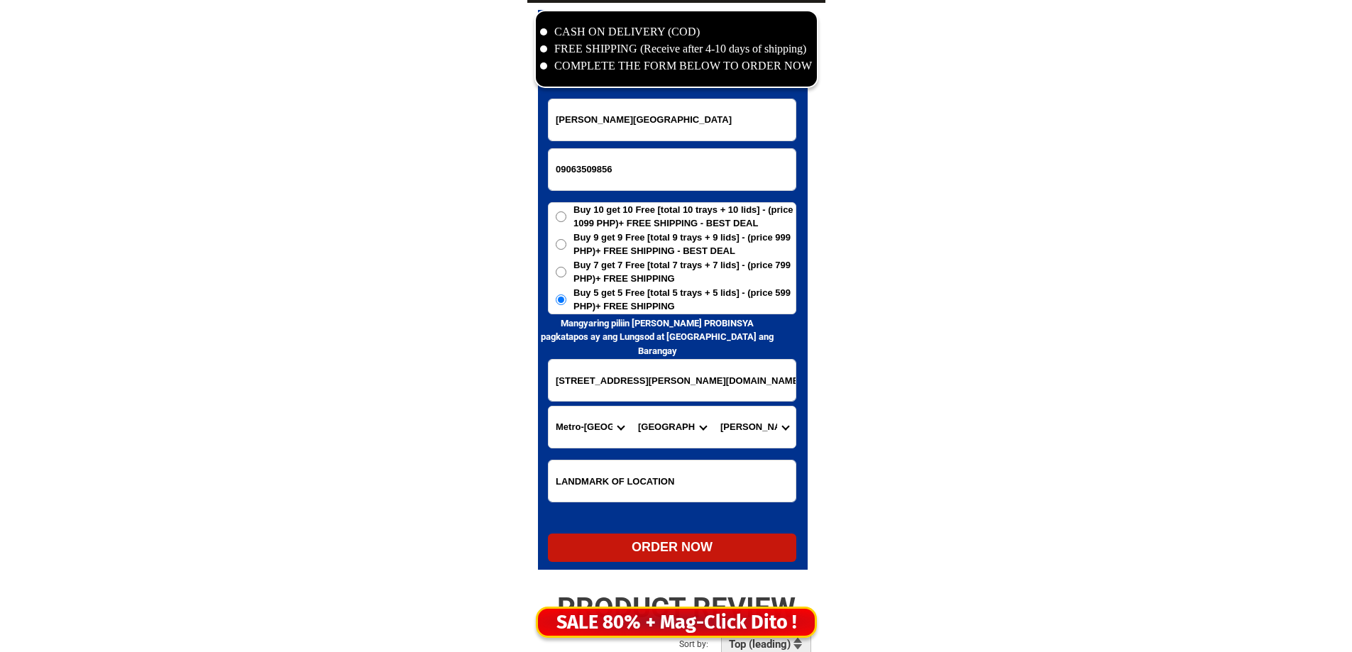
click at [753, 424] on select "Barangay [PERSON_NAME] [PERSON_NAME] [PERSON_NAME] Bagbag Bago bantay Bagong li…" at bounding box center [754, 427] width 82 height 41
click at [669, 382] on input "[STREET_ADDRESS][PERSON_NAME][DOMAIN_NAME] Cubao, Q.C. Brgy. [PERSON_NAME] same…" at bounding box center [672, 380] width 247 height 41
click at [685, 557] on div "ORDER NOW" at bounding box center [672, 547] width 248 height 19
radio input "true"
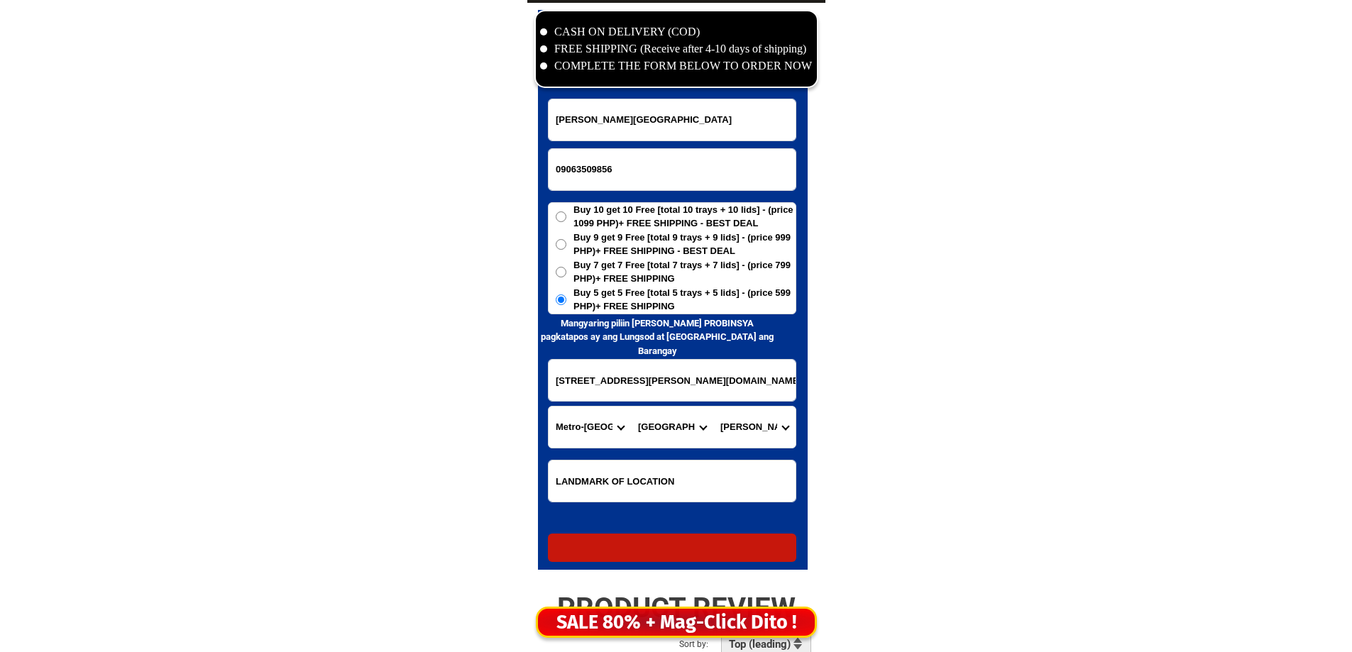
radio input "true"
click at [635, 177] on input "Input phone_number" at bounding box center [672, 169] width 247 height 41
paste input "09945418919"
type input "09945418919"
click at [732, 67] on li "COMPLETE THE FORM BELOW TO ORDER NOW" at bounding box center [676, 65] width 273 height 17
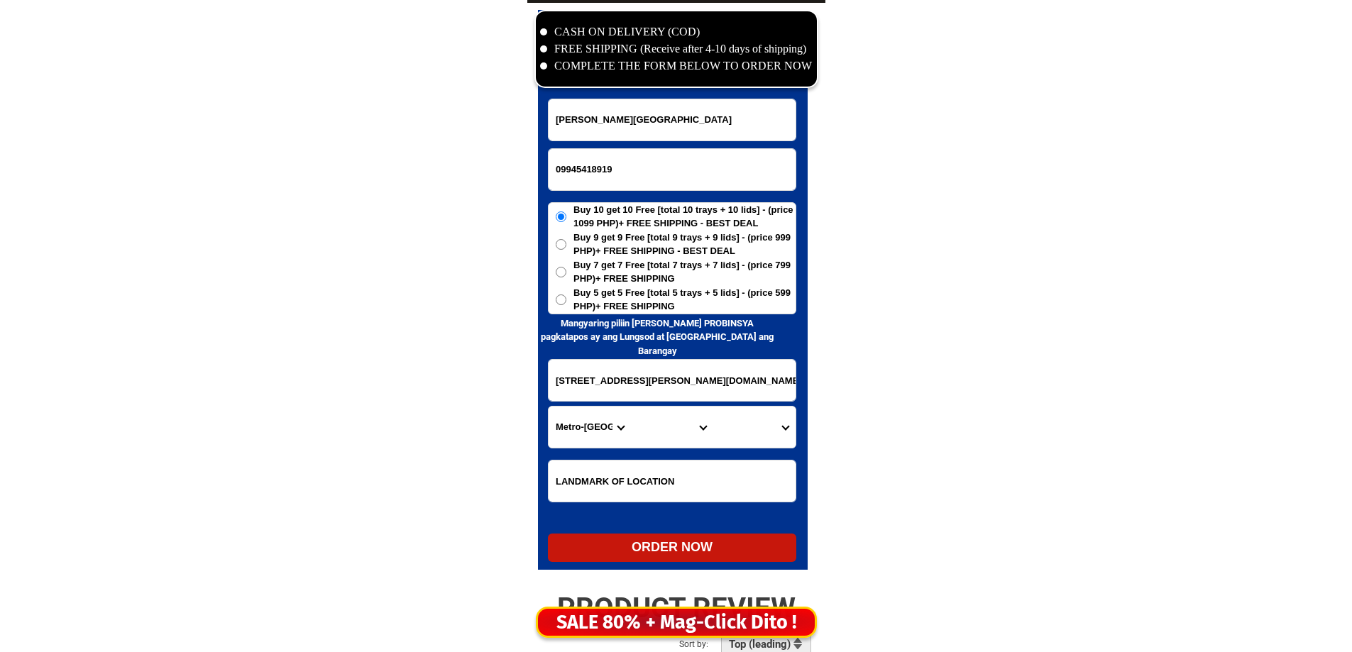
paste input "[PERSON_NAME]"
click at [705, 121] on input "[PERSON_NAME]" at bounding box center [672, 119] width 247 height 41
type input "[PERSON_NAME]"
click at [612, 394] on input "[STREET_ADDRESS][PERSON_NAME][DOMAIN_NAME] Cubao, Q.C. Brgy. [PERSON_NAME] same…" at bounding box center [672, 380] width 247 height 41
paste input "StaElena Baras Nabua Camarines. Sur4434 zone 3"
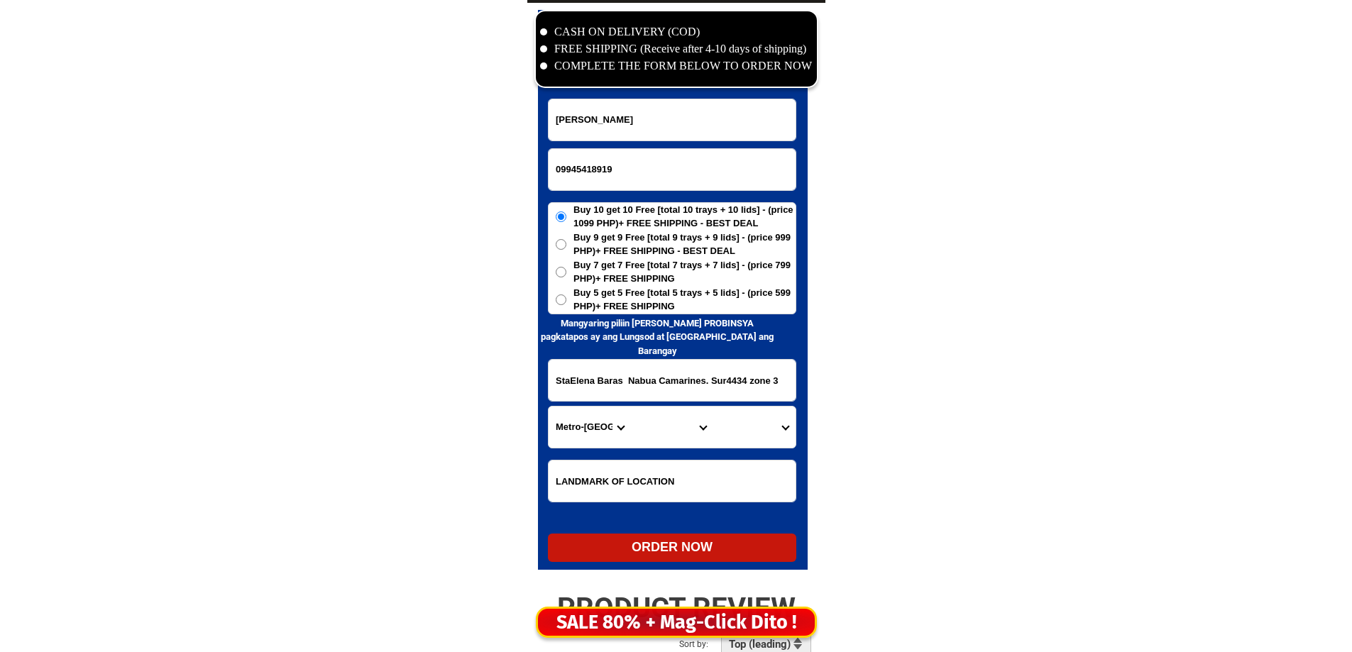
type input "StaElena Baras Nabua Camarines. Sur4434 zone 3"
click at [591, 311] on span "Buy 5 get 5 Free [total 5 trays + 5 lids] - (price 599 PHP)+ FREE SHIPPING" at bounding box center [685, 300] width 222 height 28
click at [566, 305] on input "Buy 5 get 5 Free [total 5 trays + 5 lids] - (price 599 PHP)+ FREE SHIPPING" at bounding box center [561, 300] width 11 height 11
radio input "true"
click at [622, 433] on select "Province [GEOGRAPHIC_DATA] [GEOGRAPHIC_DATA] [GEOGRAPHIC_DATA] [GEOGRAPHIC_DATA…" at bounding box center [590, 427] width 82 height 41
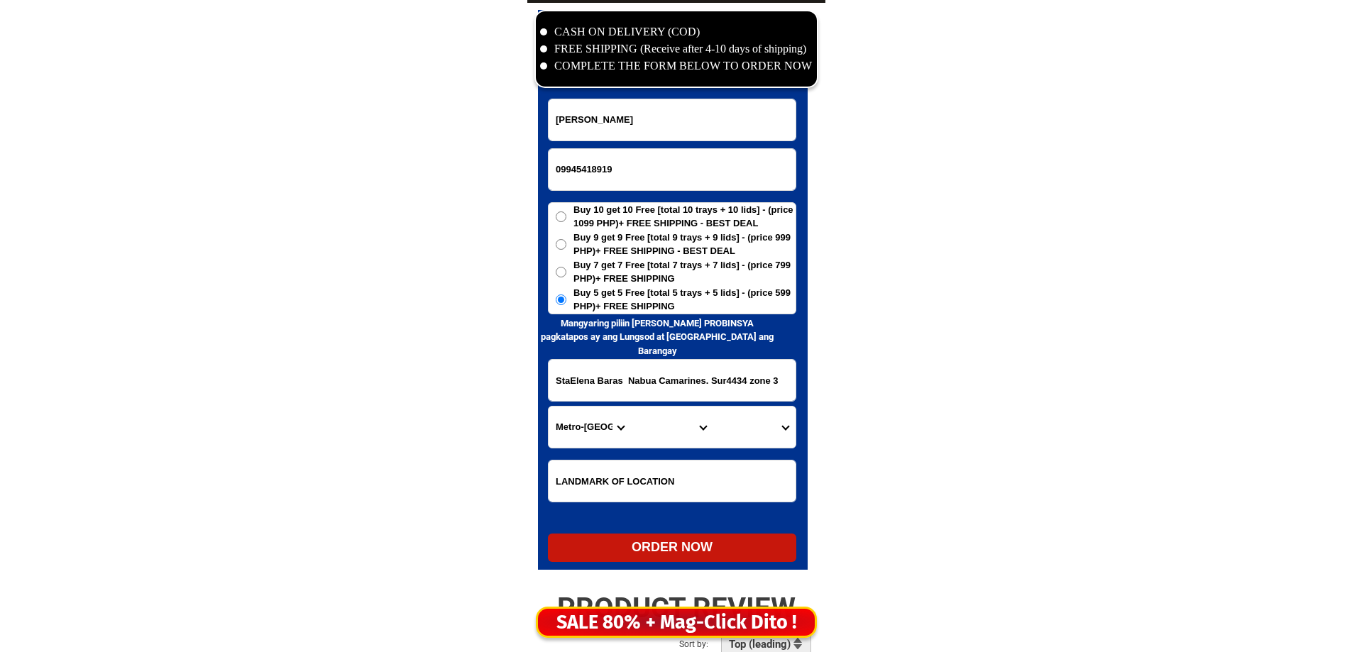
select select "63_374"
drag, startPoint x: 607, startPoint y: 436, endPoint x: 633, endPoint y: 434, distance: 26.3
click at [607, 436] on select "Province [GEOGRAPHIC_DATA] [GEOGRAPHIC_DATA] [GEOGRAPHIC_DATA] [GEOGRAPHIC_DATA…" at bounding box center [590, 427] width 82 height 41
click at [651, 431] on select "City Baao Balatan Bombon Buhi [PERSON_NAME][GEOGRAPHIC_DATA] Calabanga [GEOGRAP…" at bounding box center [672, 427] width 82 height 41
click at [668, 419] on select "City Baao Balatan Bombon Buhi [PERSON_NAME][GEOGRAPHIC_DATA] Calabanga [GEOGRAP…" at bounding box center [672, 427] width 82 height 41
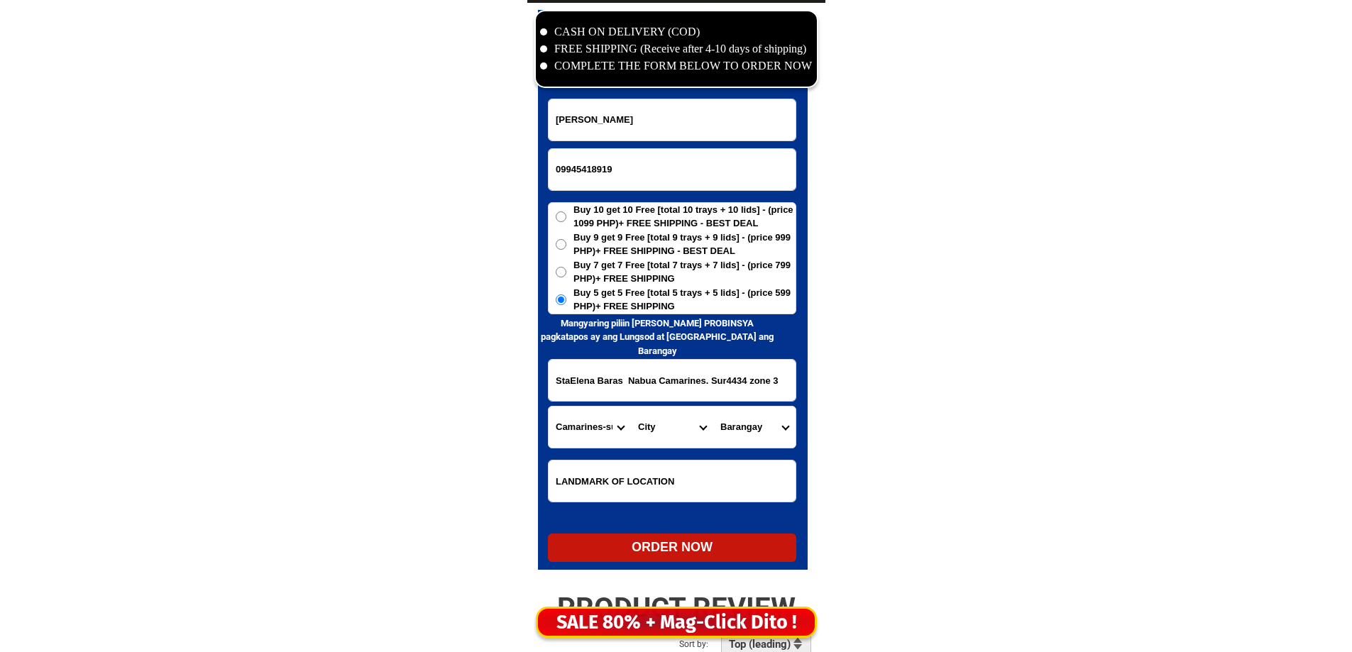
click at [668, 419] on select "City Baao Balatan Bombon Buhi [PERSON_NAME][GEOGRAPHIC_DATA] Calabanga [GEOGRAP…" at bounding box center [672, 427] width 82 height 41
select select "63_3747927"
click at [677, 420] on select "City Baao Balatan Bombon Buhi [PERSON_NAME][GEOGRAPHIC_DATA] Calabanga [GEOGRAP…" at bounding box center [672, 427] width 82 height 41
click at [747, 418] on select "Barangay Angustia (angustia inapatan) Antipolo old Antipolo young [PERSON_NAME]…" at bounding box center [754, 427] width 82 height 41
select select "63_37479272065"
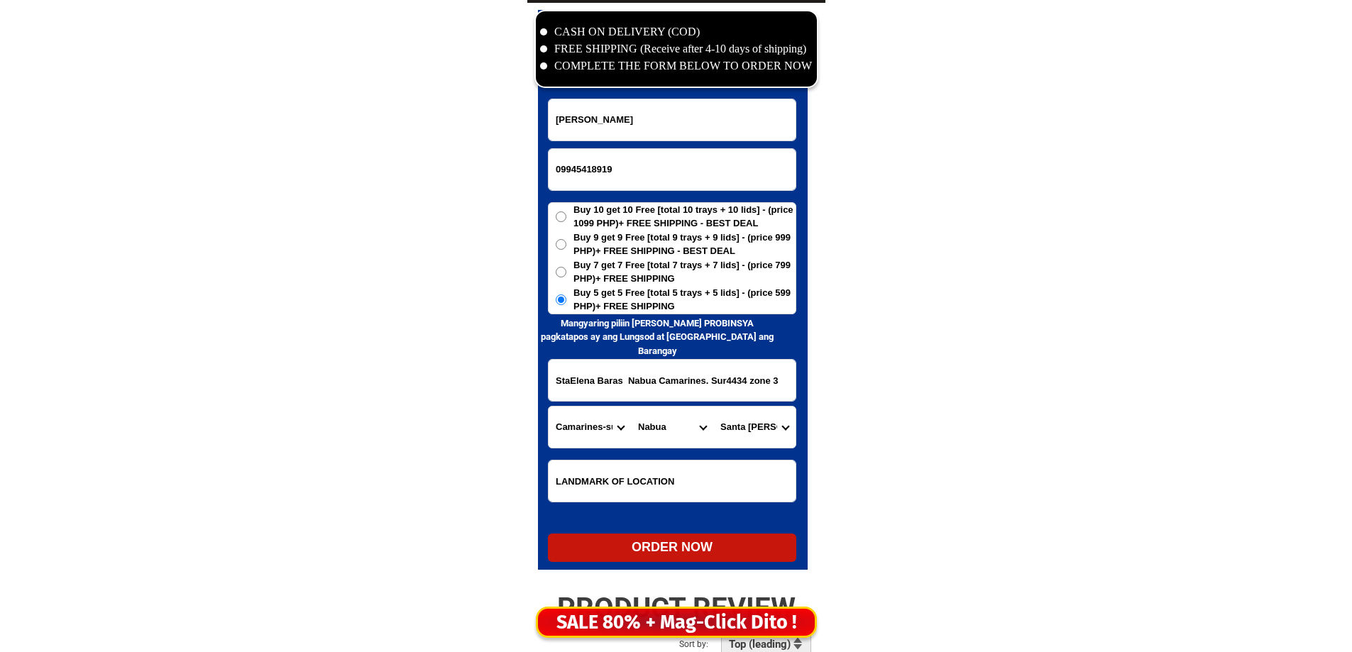
click at [713, 407] on select "Barangay Angustia (angustia inapatan) Antipolo old Antipolo young [PERSON_NAME]…" at bounding box center [754, 427] width 82 height 41
click at [674, 532] on form "[PERSON_NAME] 09945418919 ORDER NOW StaElena Baras Nabua Camarines. Sur4434 zon…" at bounding box center [672, 331] width 248 height 464
click at [677, 544] on div "ORDER NOW" at bounding box center [672, 547] width 248 height 19
type input "[PERSON_NAME]"
radio input "true"
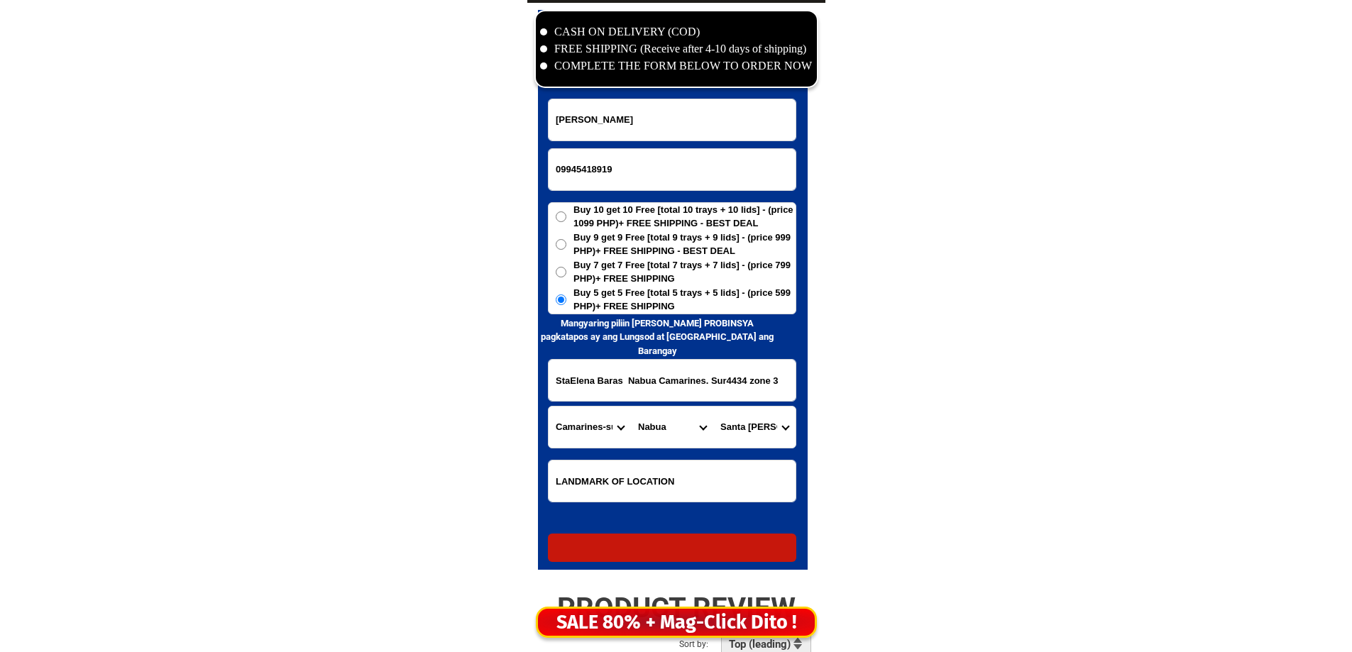
radio input "true"
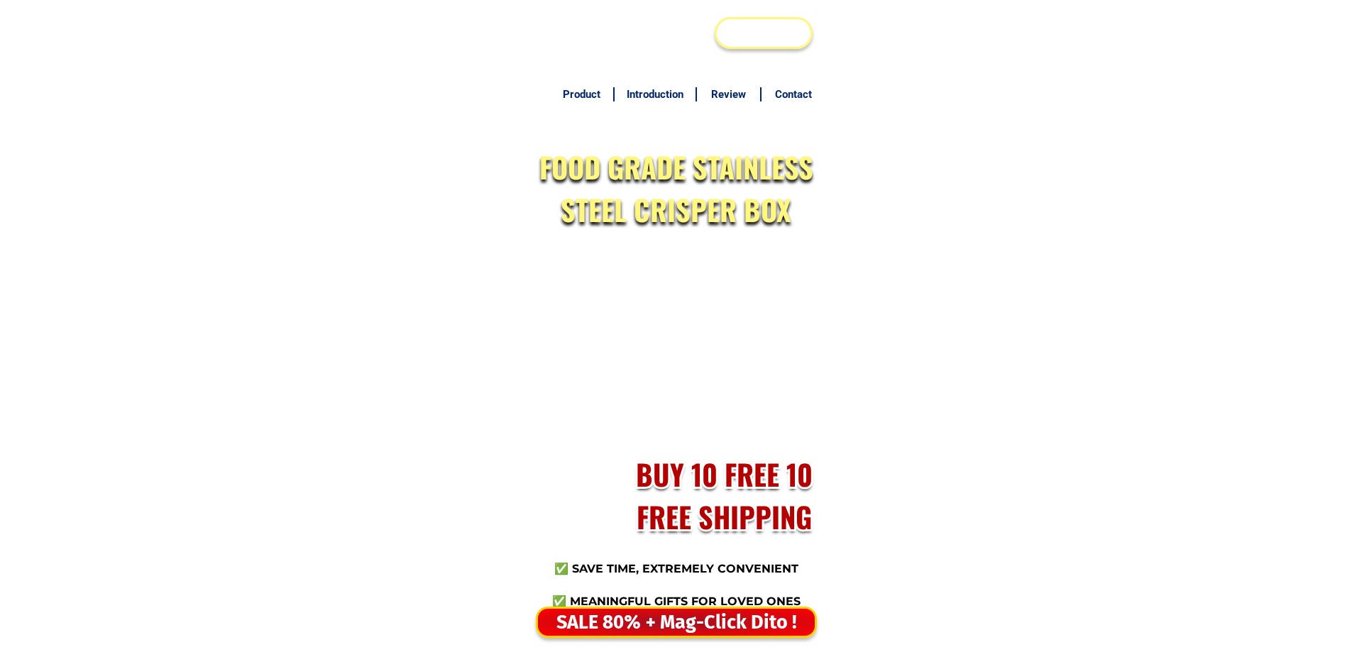
scroll to position [6858, 0]
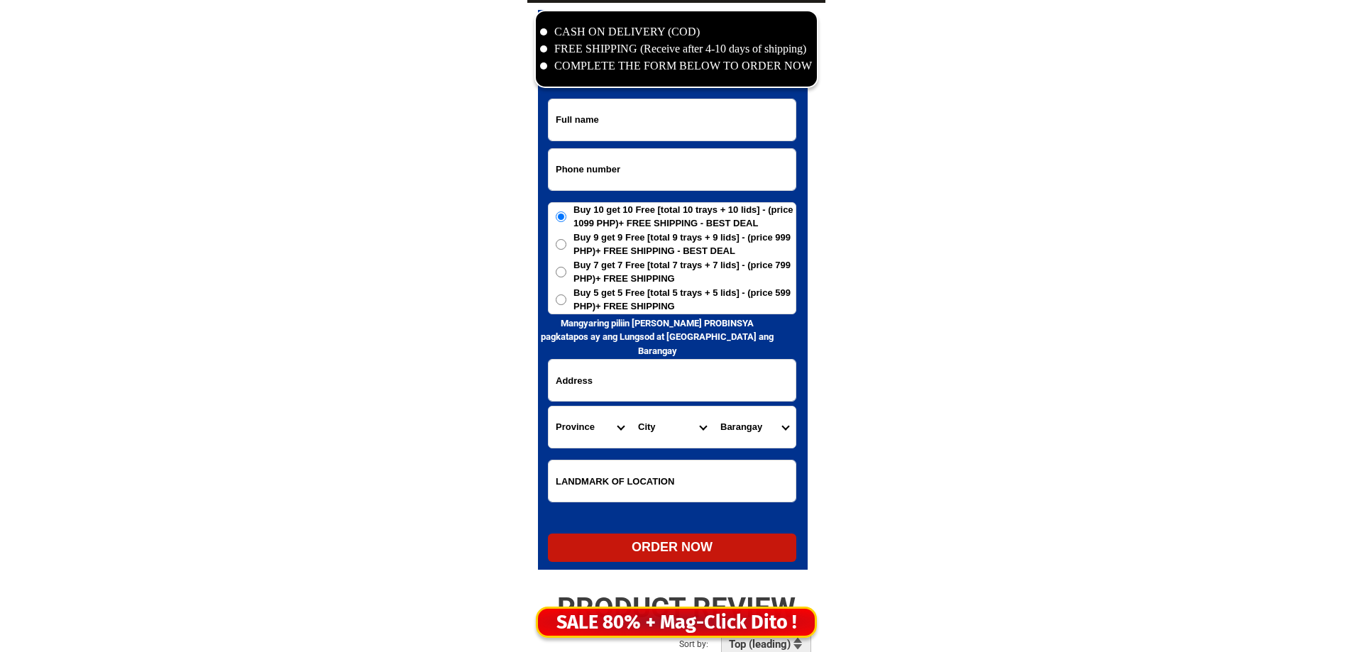
click at [552, 182] on input "Input phone_number" at bounding box center [672, 169] width 247 height 41
paste input "09952642830"
type input "09952642830"
click at [654, 131] on input "Input full_name" at bounding box center [672, 119] width 247 height 41
paste input "Ninfa C. Rumaguera ,"
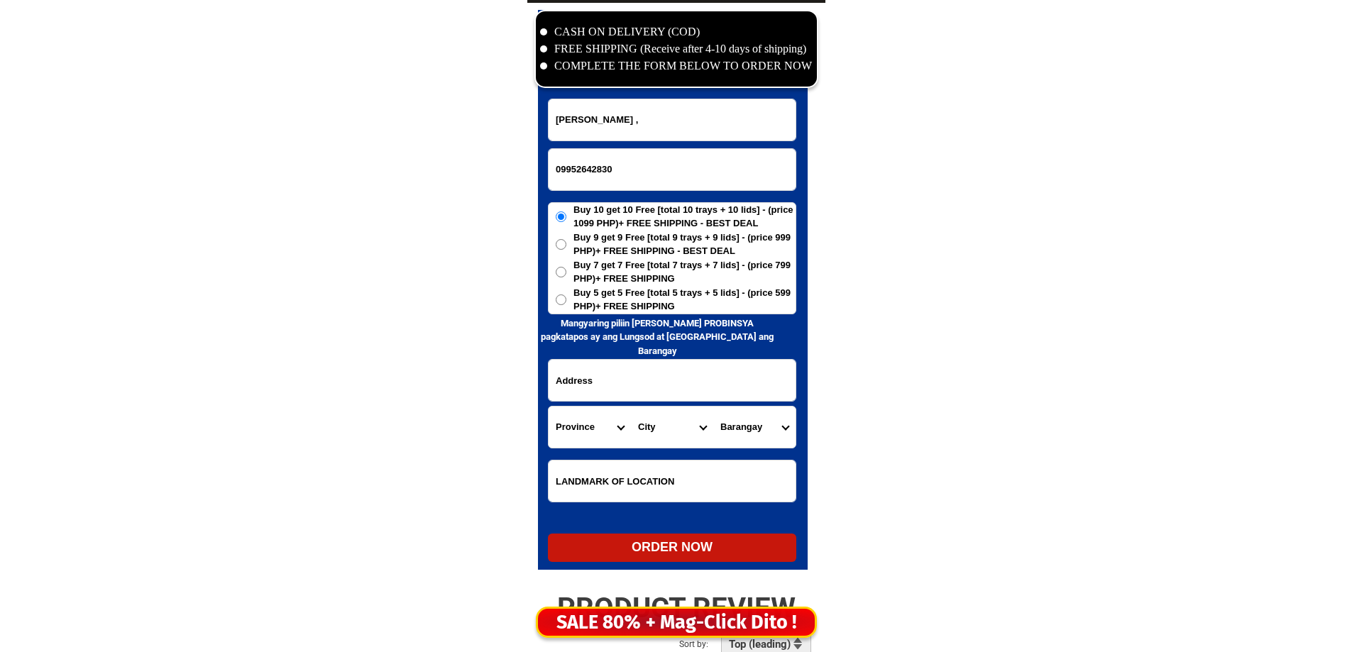
type input "Ninfa C. Rumaguera ,"
click at [635, 378] on input "Input address" at bounding box center [672, 380] width 247 height 41
paste input "Lapulapu St. Estaka, Dipolog City Zamboanga del Norte Near Corner Bonifacio St.…"
type input "Lapulapu St. Estaka, Dipolog City Zamboanga del Norte Near Corner Bonifacio St.…"
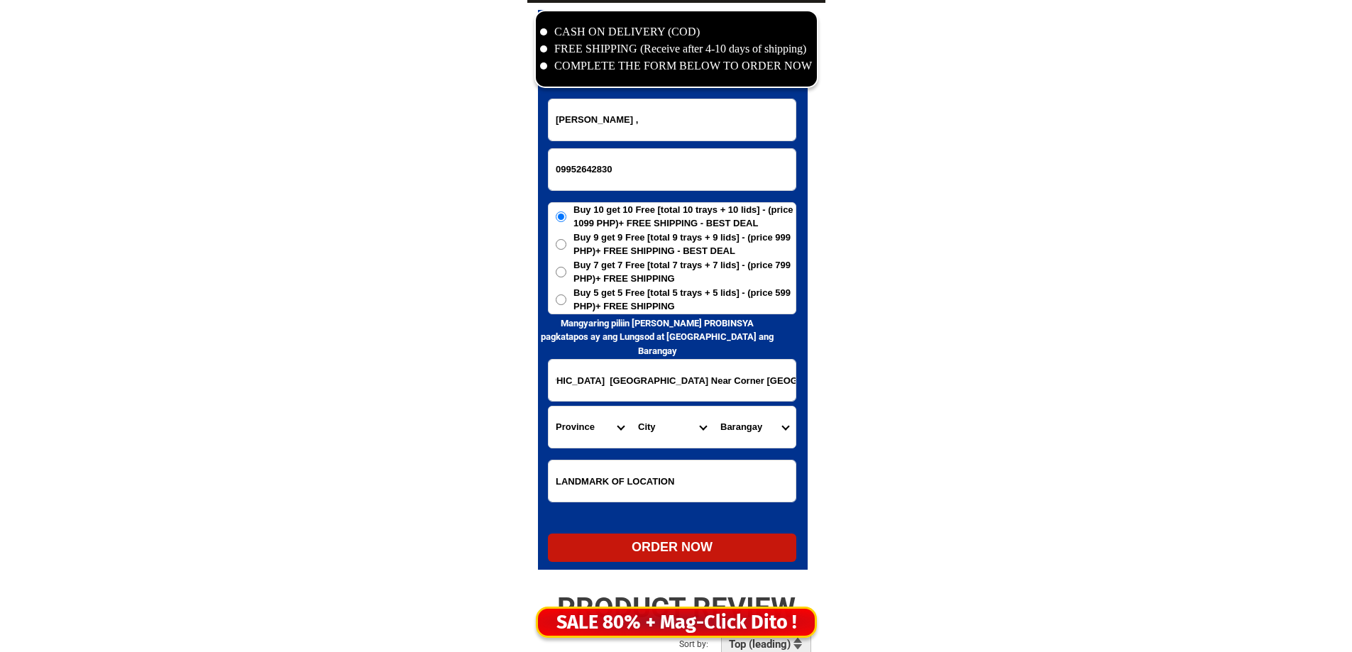
scroll to position [0, 0]
click at [617, 326] on h6 "Mangyaring piliin [PERSON_NAME] PROBINSYA pagkatapos ay ang Lungsod at [GEOGRAP…" at bounding box center [657, 338] width 239 height 42
click at [613, 312] on span "Buy 5 get 5 Free [total 5 trays + 5 lids] - (price 599 PHP)+ FREE SHIPPING" at bounding box center [685, 300] width 222 height 28
click at [566, 305] on input "Buy 5 get 5 Free [total 5 trays + 5 lids] - (price 599 PHP)+ FREE SHIPPING" at bounding box center [561, 300] width 11 height 11
radio input "true"
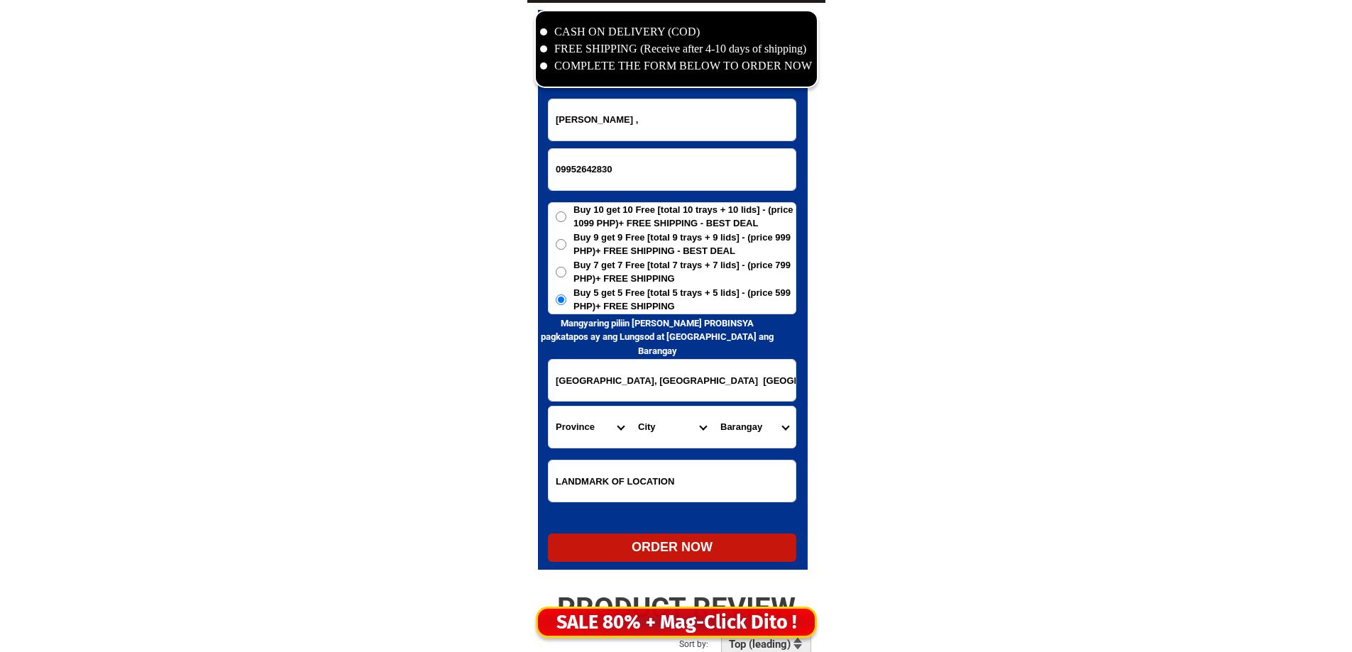
click at [613, 302] on span "Buy 5 get 5 Free [total 5 trays + 5 lids] - (price 599 PHP)+ FREE SHIPPING" at bounding box center [685, 300] width 222 height 28
click at [566, 302] on input "Buy 5 get 5 Free [total 5 trays + 5 lids] - (price 599 PHP)+ FREE SHIPPING" at bounding box center [561, 300] width 11 height 11
drag, startPoint x: 589, startPoint y: 404, endPoint x: 588, endPoint y: 413, distance: 9.3
click at [588, 408] on form "Ninfa C. Rumaguera , 09952642830 ORDER NOW Lapulapu St. Estaka, Dipolog City Za…" at bounding box center [672, 331] width 248 height 464
click at [586, 414] on select "Province [GEOGRAPHIC_DATA] [GEOGRAPHIC_DATA] [GEOGRAPHIC_DATA] [GEOGRAPHIC_DATA…" at bounding box center [590, 427] width 82 height 41
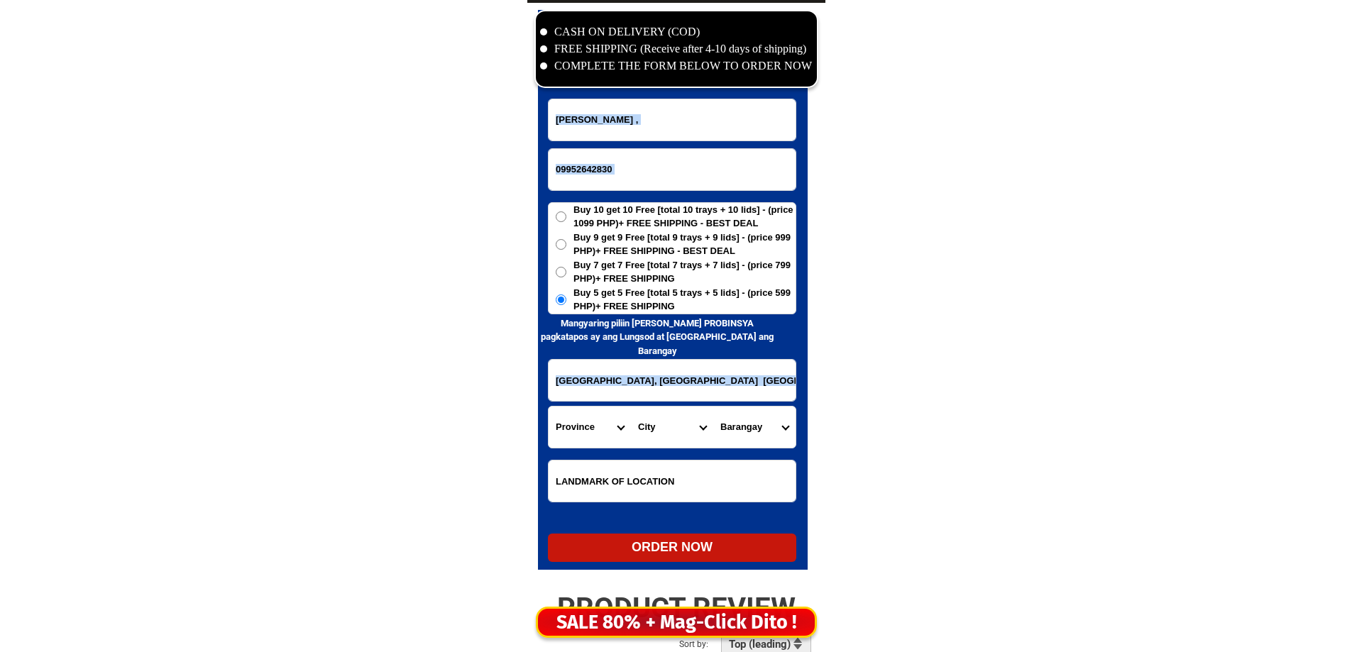
select select "63_800"
drag, startPoint x: 586, startPoint y: 414, endPoint x: 593, endPoint y: 415, distance: 7.1
click at [586, 414] on select "Province [GEOGRAPHIC_DATA] [GEOGRAPHIC_DATA] [GEOGRAPHIC_DATA] [GEOGRAPHIC_DATA…" at bounding box center [590, 427] width 82 height 41
click at [655, 419] on select "City Bacungan Baliguian Dapitan-city Dipolog-city Godod Gutalac Jose-dalman Kal…" at bounding box center [672, 427] width 82 height 41
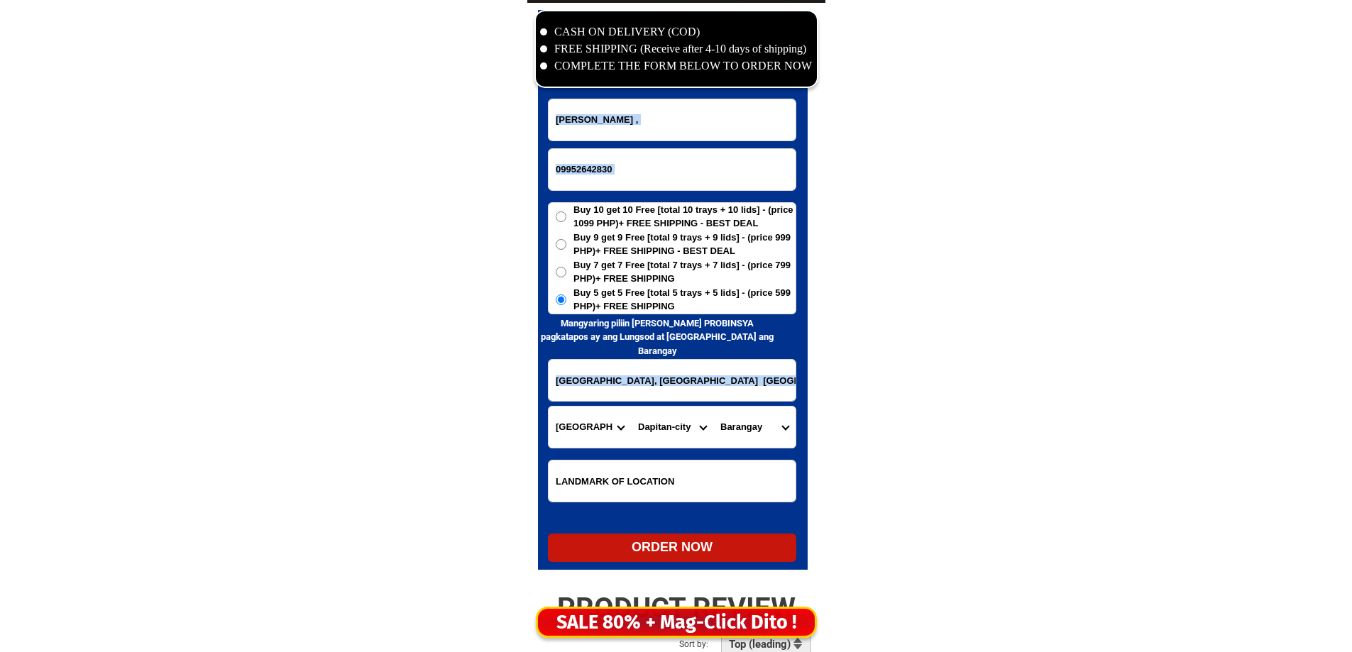
click at [655, 419] on select "City Bacungan Baliguian Dapitan-city Dipolog-city Godod Gutalac Jose-dalman Kal…" at bounding box center [672, 427] width 82 height 41
select select "63_8001829"
click at [676, 437] on select "City Bacungan Baliguian Dapitan-city Dipolog-city Godod Gutalac Jose-dalman Kal…" at bounding box center [672, 427] width 82 height 41
click at [736, 431] on select "Barangay Barra (pob.) Biasong (pob.) Central (pob.) Cogon Dicayas Diwan Estaca …" at bounding box center [754, 427] width 82 height 41
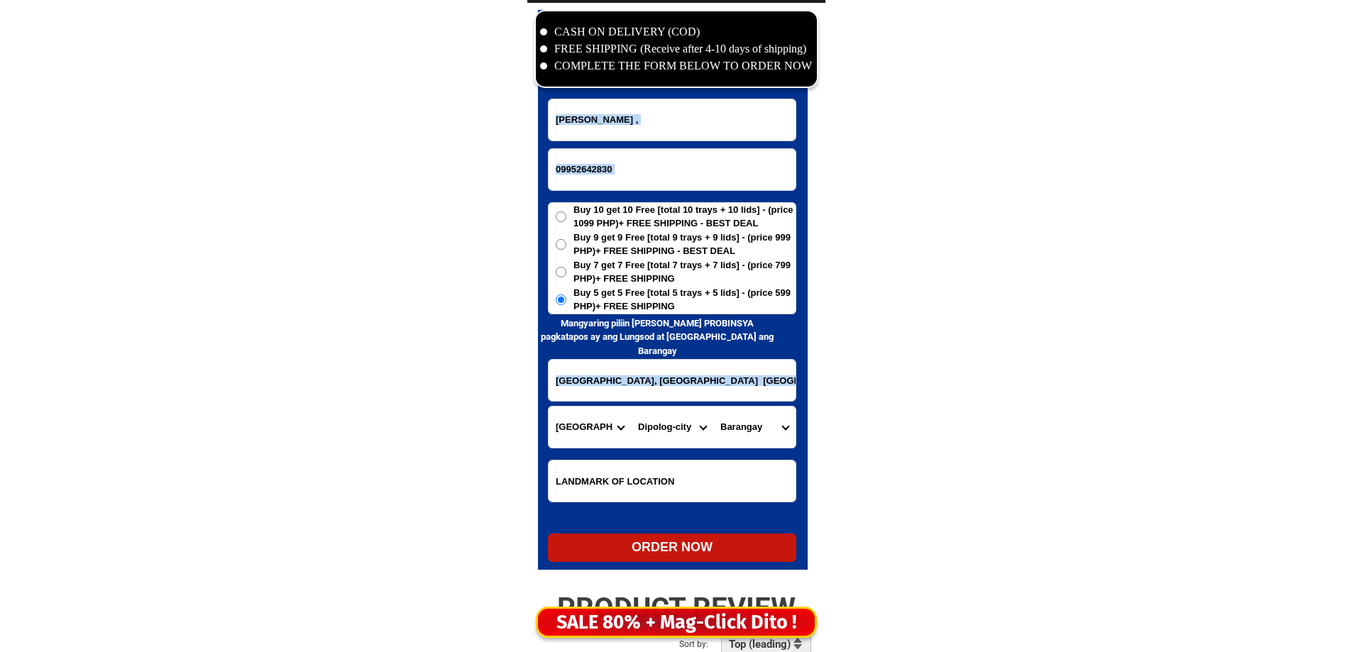
click at [736, 431] on select "Barangay Barra (pob.) Biasong (pob.) Central (pob.) Cogon Dicayas Diwan Estaca …" at bounding box center [754, 427] width 82 height 41
select select "63_80018296136"
click at [756, 415] on select "Barangay Barra (pob.) Biasong (pob.) Central (pob.) Cogon Dicayas Diwan Estaca …" at bounding box center [754, 427] width 82 height 41
drag, startPoint x: 909, startPoint y: 299, endPoint x: 908, endPoint y: 307, distance: 7.8
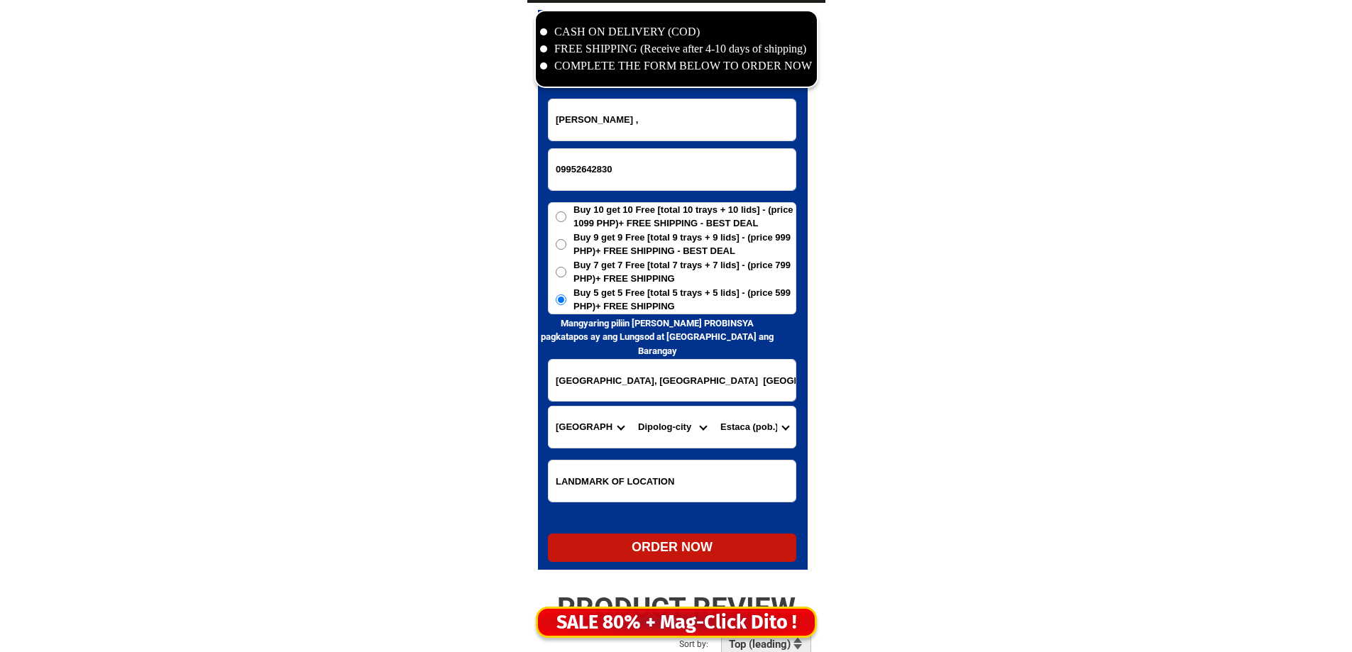
click at [652, 547] on div "ORDER NOW" at bounding box center [672, 547] width 248 height 19
radio input "true"
click at [647, 186] on input "Input phone_number" at bounding box center [672, 169] width 247 height 41
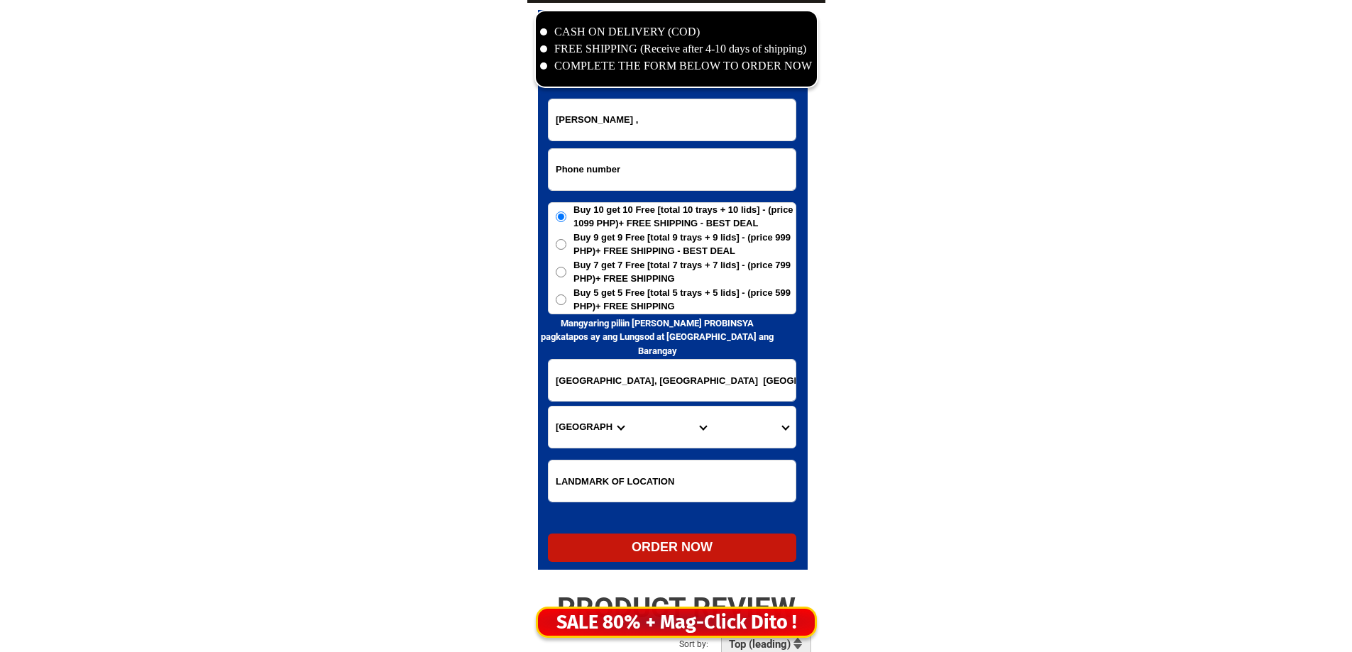
paste input "09381683842"
type input "09381683842"
click at [683, 119] on input "Input full_name" at bounding box center [672, 119] width 247 height 41
paste input "Marilou Espineli"
type input "Marilou Espineli"
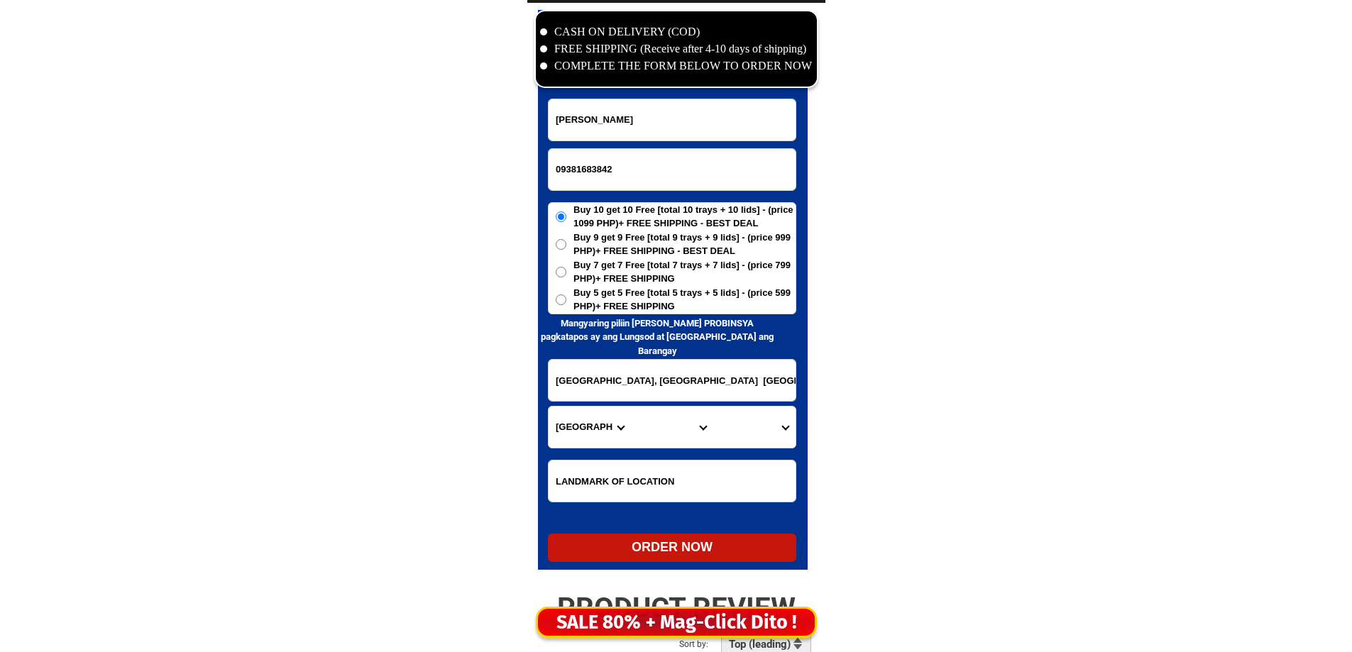
click at [659, 304] on span "Buy 5 get 5 Free [total 5 trays + 5 lids] - (price 599 PHP)+ FREE SHIPPING" at bounding box center [685, 300] width 222 height 28
click at [566, 304] on input "Buy 5 get 5 Free [total 5 trays + 5 lids] - (price 599 PHP)+ FREE SHIPPING" at bounding box center [561, 300] width 11 height 11
radio input "true"
click at [653, 392] on input "Lapulapu St. Estaka, Dipolog City Zamboanga del Norte Near Corner Bonifacio St.…" at bounding box center [672, 380] width 247 height 41
paste input "646 M.R.R.ST. Purok 2 Pineda Pasig City"
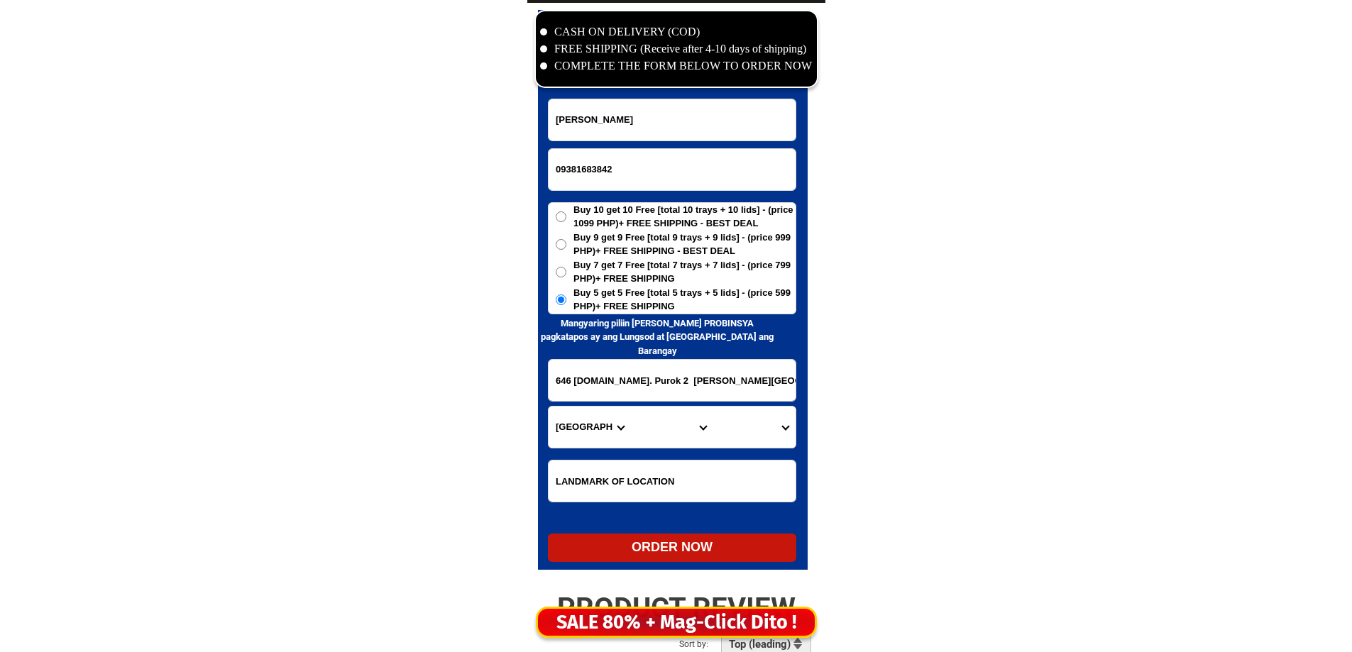
type input "646 M.R.R.ST. Purok 2 Pineda Pasig City"
click at [598, 448] on div "Province Abra Agusan-del-norte Agusan-del-sur Aklan Albay Antique Apayao Aurora…" at bounding box center [672, 427] width 248 height 43
click at [599, 424] on select "Province [GEOGRAPHIC_DATA] [GEOGRAPHIC_DATA] [GEOGRAPHIC_DATA] [GEOGRAPHIC_DATA…" at bounding box center [590, 427] width 82 height 41
select select "63_219"
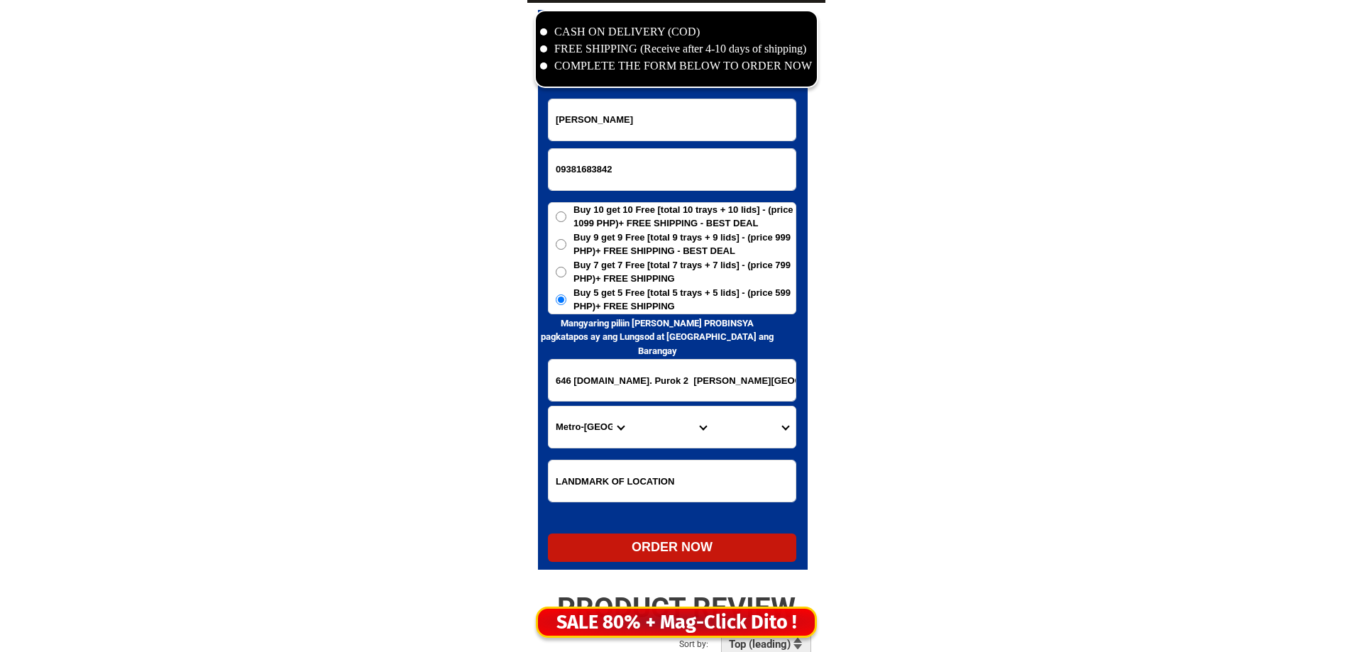
drag, startPoint x: 599, startPoint y: 424, endPoint x: 624, endPoint y: 430, distance: 25.5
click at [599, 424] on select "Province [GEOGRAPHIC_DATA] [GEOGRAPHIC_DATA] [GEOGRAPHIC_DATA] [GEOGRAPHIC_DATA…" at bounding box center [590, 427] width 82 height 41
click at [675, 434] on select "City [GEOGRAPHIC_DATA] [GEOGRAPHIC_DATA] [GEOGRAPHIC_DATA] [GEOGRAPHIC_DATA]-ci…" at bounding box center [672, 427] width 82 height 41
select select "63_2196502"
click at [631, 407] on select "City [GEOGRAPHIC_DATA] [GEOGRAPHIC_DATA] [GEOGRAPHIC_DATA] [GEOGRAPHIC_DATA]-ci…" at bounding box center [672, 427] width 82 height 41
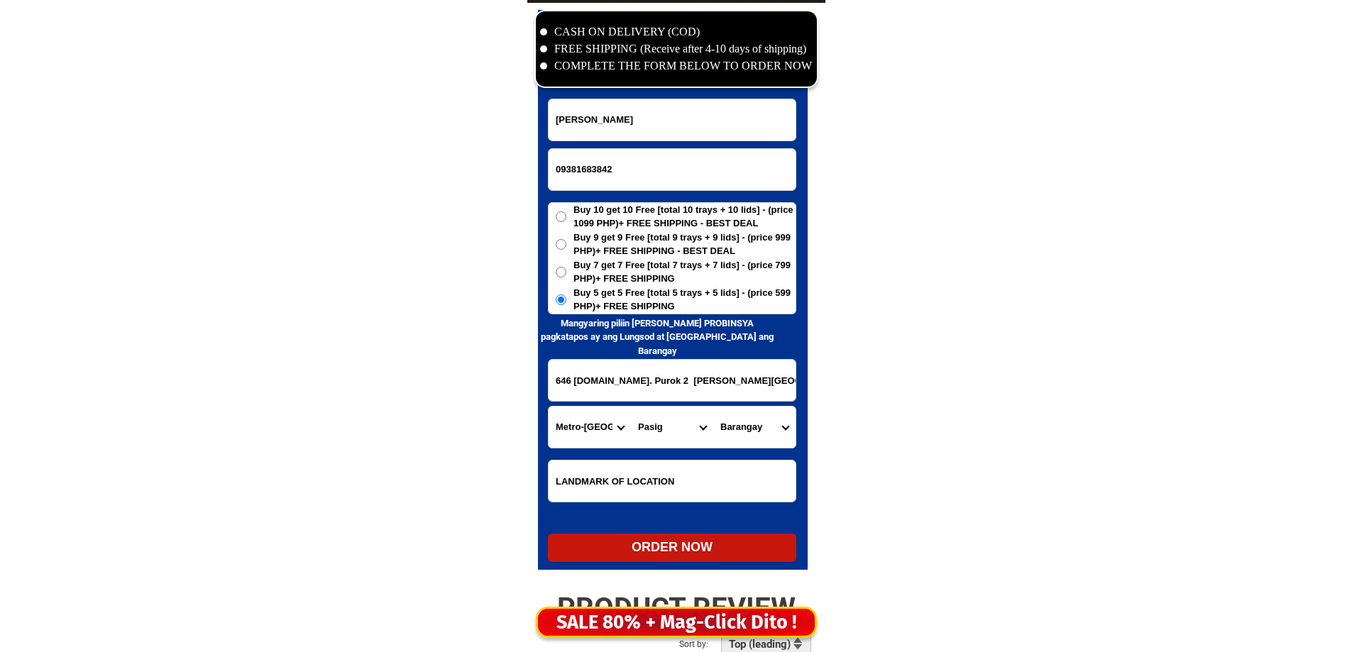
click at [749, 422] on select "Barangay Bagong ilog Bagong katipunan Bambang Buting Caniogan Dela paz Kalawaan…" at bounding box center [754, 427] width 82 height 41
select select "63_21965026718"
click at [713, 407] on select "Barangay Bagong ilog Bagong katipunan Bambang Buting Caniogan Dela paz Kalawaan…" at bounding box center [754, 427] width 82 height 41
click at [694, 554] on div "ORDER NOW" at bounding box center [672, 547] width 248 height 19
radio input "true"
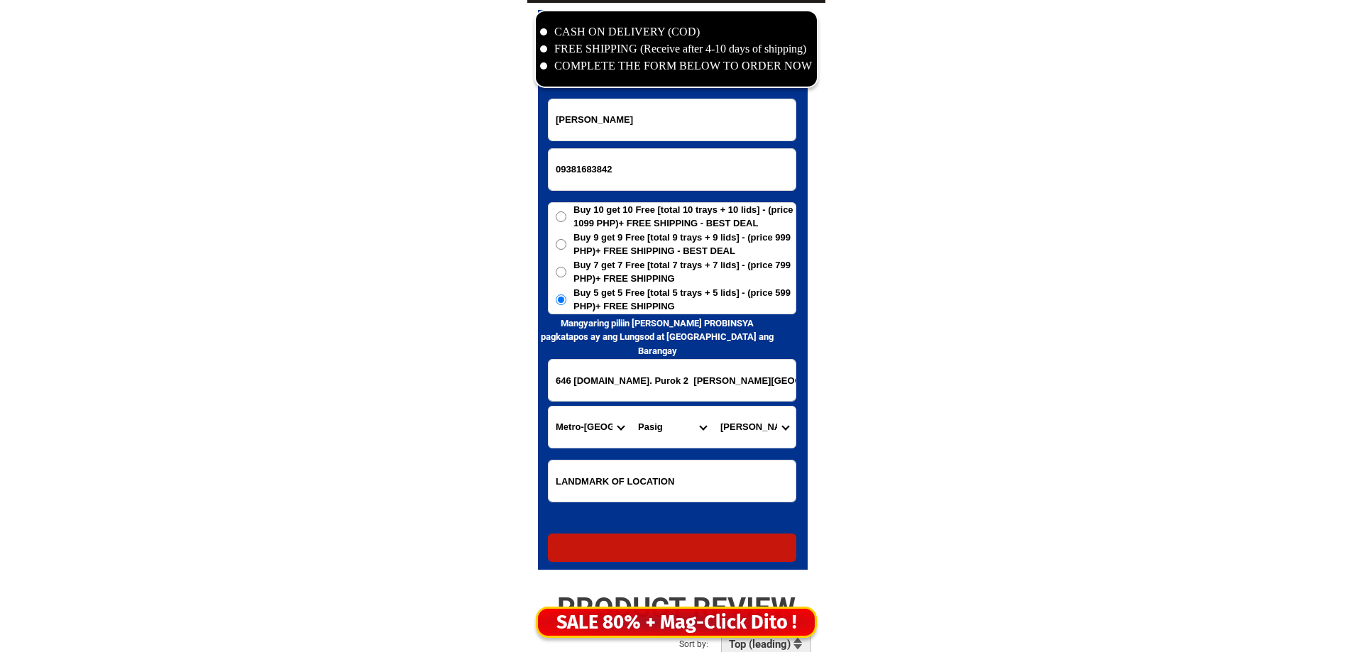
radio input "true"
click at [663, 177] on input "Input phone_number" at bounding box center [672, 169] width 247 height 41
paste input "0994 122 8055"
click at [598, 166] on input "0994 122 8055" at bounding box center [672, 169] width 247 height 41
click at [578, 169] on input "0994 1228055" at bounding box center [672, 169] width 247 height 41
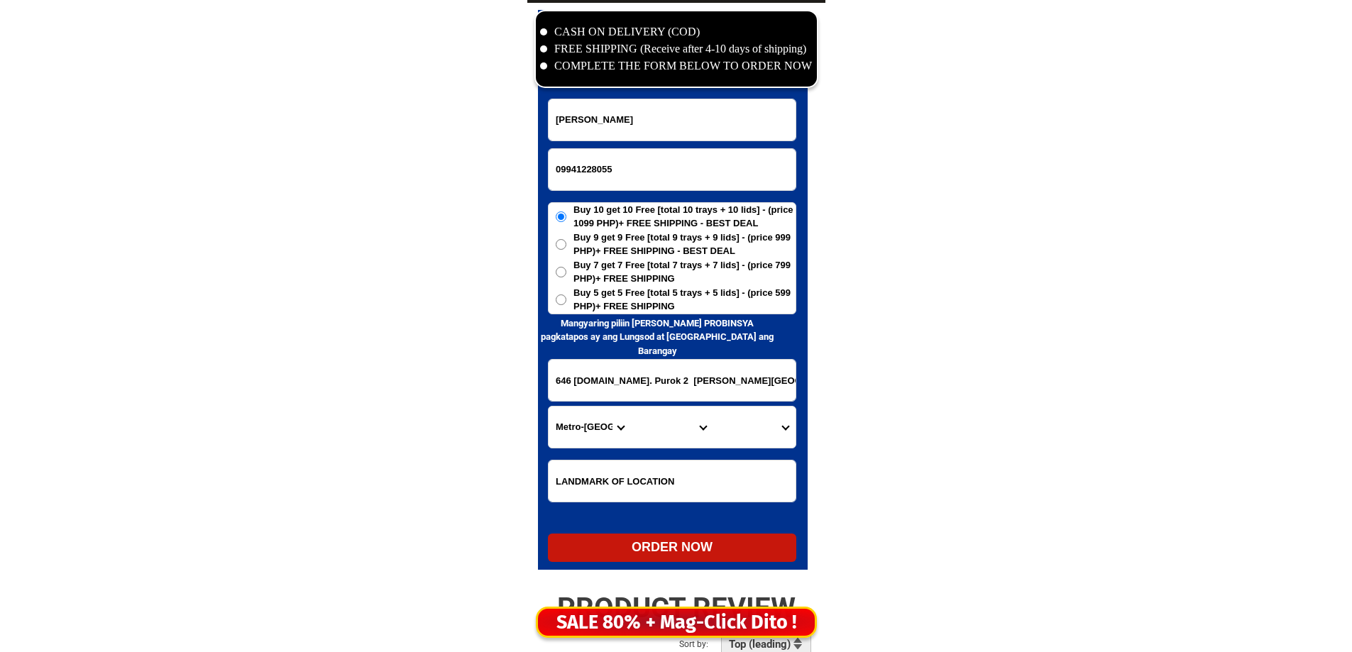
type input "09941228055"
click at [735, 131] on input "Input full_name" at bounding box center [672, 119] width 247 height 41
paste input "Justina N.Manco"
type input "Justina N.Manco"
click at [676, 293] on span "Buy 5 get 5 Free [total 5 trays + 5 lids] - (price 599 PHP)+ FREE SHIPPING" at bounding box center [685, 300] width 222 height 28
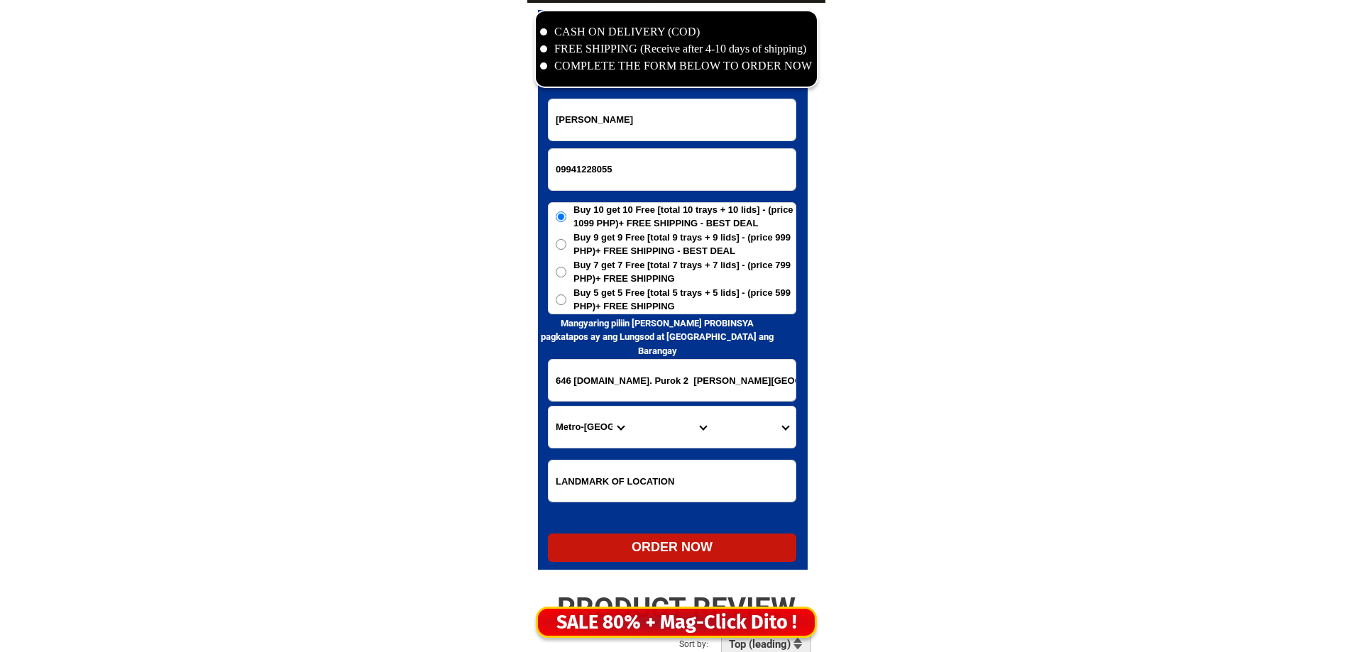
click at [566, 295] on input "Buy 5 get 5 Free [total 5 trays + 5 lids] - (price 599 PHP)+ FREE SHIPPING" at bounding box center [561, 300] width 11 height 11
radio input "true"
click at [650, 383] on input "646 M.R.R.ST. Purok 2 Pineda Pasig City" at bounding box center [672, 380] width 247 height 41
paste input "Blk.14/Lot.7, purok 6b SOUTH SUBD.Estanzia,,Negros Oriental. From the Corner of…"
drag, startPoint x: 653, startPoint y: 376, endPoint x: 617, endPoint y: 384, distance: 37.2
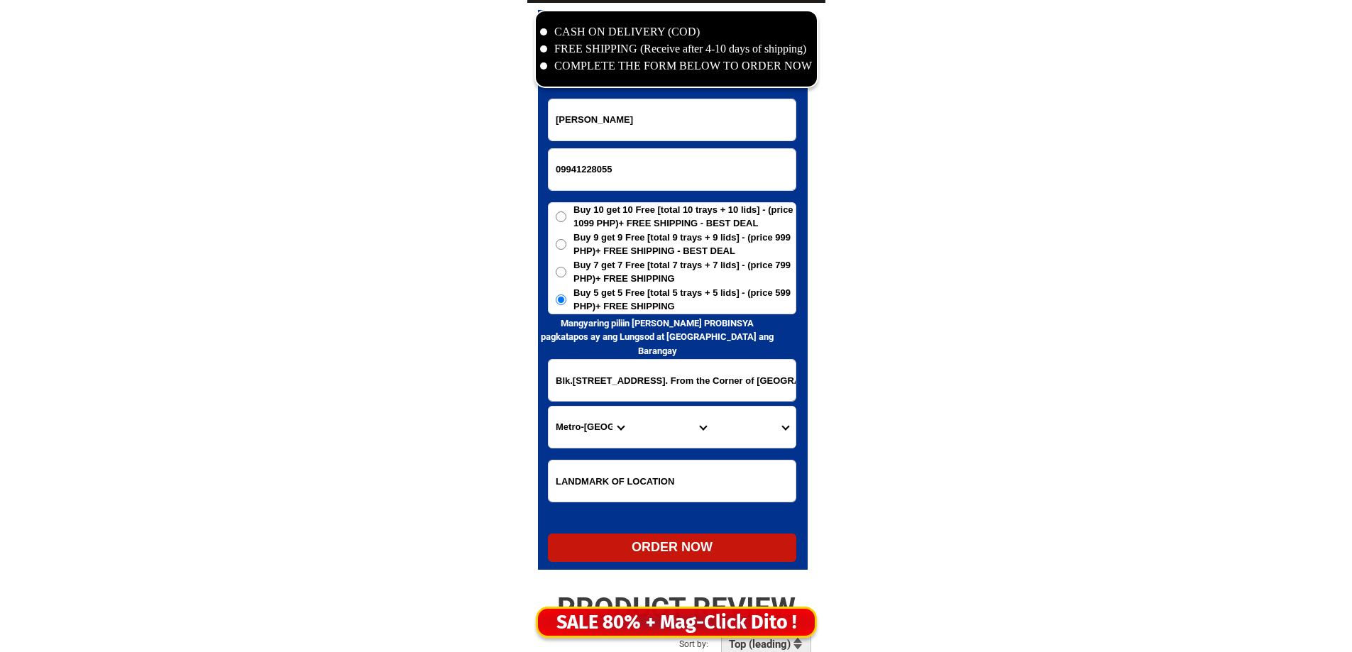
click at [617, 384] on input "Blk.14/Lot.7, purok 6b SOUTH SUBD.Estanzia,,Negros Oriental. From the Corner of…" at bounding box center [672, 380] width 247 height 41
click at [636, 388] on input "Blk.14/Lot.7, purok 6b SOUTH SUBD.Estanzia,,Negros Oriental. From the Corner of…" at bounding box center [672, 380] width 247 height 41
type input "Blk.14/Lot.7, purok 6b SOUTH SUBD.Estanzia,,Negros Oriental. From the Corner of…"
click at [573, 424] on select "Province [GEOGRAPHIC_DATA] [GEOGRAPHIC_DATA] [GEOGRAPHIC_DATA] [GEOGRAPHIC_DATA…" at bounding box center [590, 427] width 82 height 41
select select "63_396"
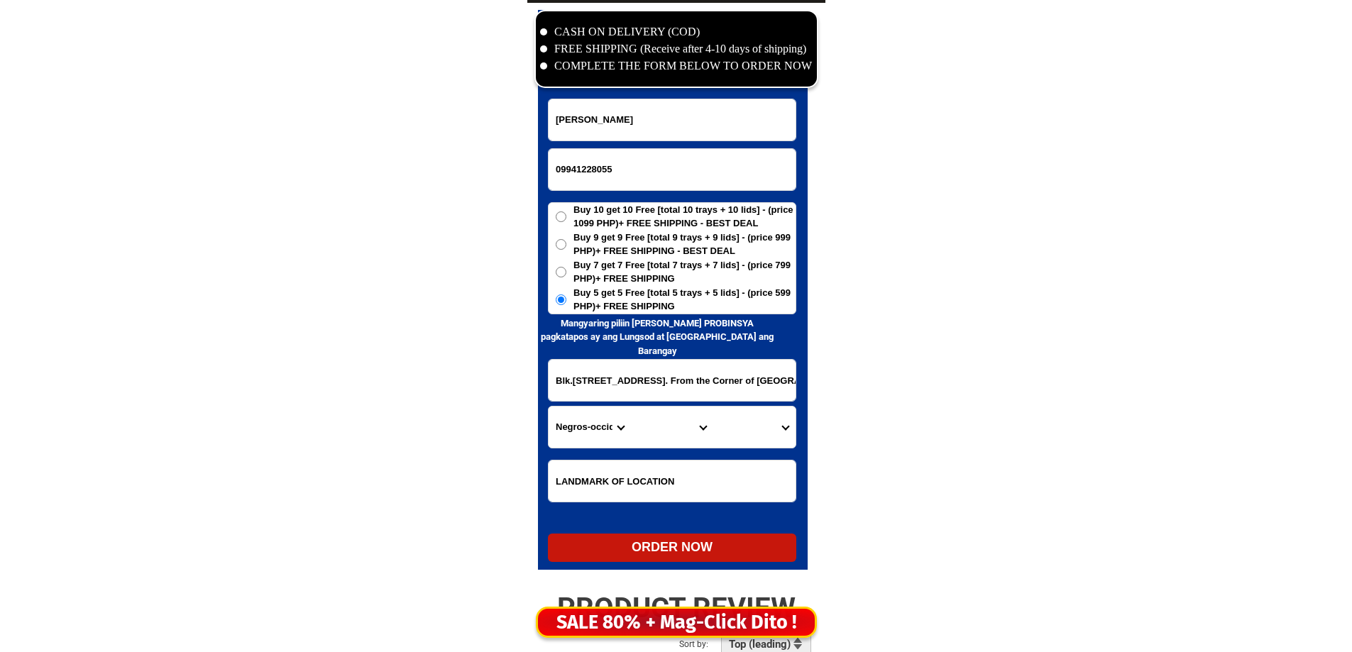
drag, startPoint x: 573, startPoint y: 424, endPoint x: 583, endPoint y: 423, distance: 10.0
click at [573, 424] on select "Province [GEOGRAPHIC_DATA] [GEOGRAPHIC_DATA] [GEOGRAPHIC_DATA] [GEOGRAPHIC_DATA…" at bounding box center [590, 427] width 82 height 41
click at [669, 420] on select "City Bacolod-city Bago-city Binalbagan Cadiz-city Candoni Cauayan Enrique-b.-ma…" at bounding box center [672, 427] width 82 height 41
select select "63_3963156"
click at [669, 420] on select "City Bacolod-city Bago-city Binalbagan Cadiz-city Candoni Cauayan Enrique-b.-ma…" at bounding box center [672, 427] width 82 height 41
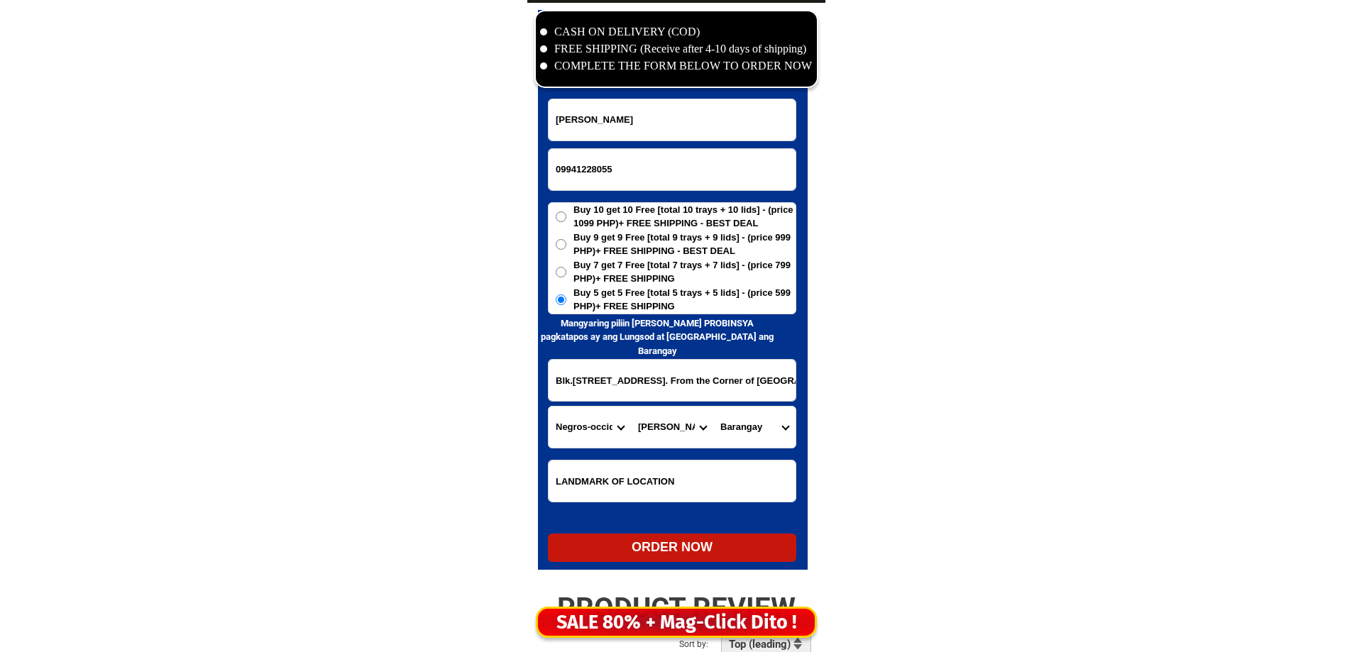
drag, startPoint x: 704, startPoint y: 377, endPoint x: 747, endPoint y: 388, distance: 44.6
click at [681, 395] on input "Blk.14/Lot.7, purok 6b SOUTH SUBD.Estanzia,,Negros Oriental. From the Corner of…" at bounding box center [672, 380] width 247 height 41
click at [747, 388] on input "Blk.14/Lot.7, purok 6b SOUTH SUBD.Estanzia,,Negros Oriental. From the Corner of…" at bounding box center [672, 380] width 247 height 41
click at [577, 430] on select "Province [GEOGRAPHIC_DATA] [GEOGRAPHIC_DATA] [GEOGRAPHIC_DATA] [GEOGRAPHIC_DATA…" at bounding box center [590, 427] width 82 height 41
select select "63_411"
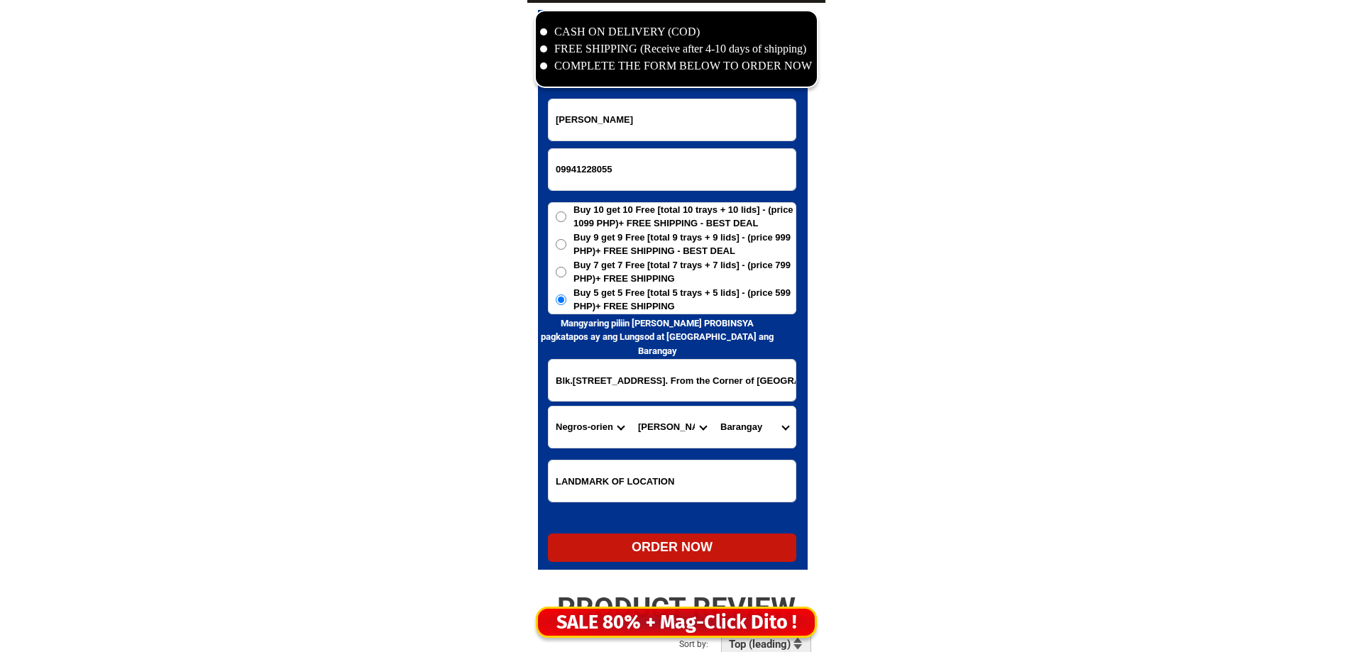
click at [549, 407] on select "Province [GEOGRAPHIC_DATA] [GEOGRAPHIC_DATA] [GEOGRAPHIC_DATA] [GEOGRAPHIC_DATA…" at bounding box center [590, 427] width 82 height 41
click at [665, 427] on select "City Amlan Ayungon Bacong Bais-city Basay Bayawan-city Bindoy Canlaon-city Daui…" at bounding box center [672, 427] width 82 height 41
click at [654, 442] on select "City Amlan Ayungon Bacong Bais-city Basay Bayawan-city Bindoy Canlaon-city Daui…" at bounding box center [672, 427] width 82 height 41
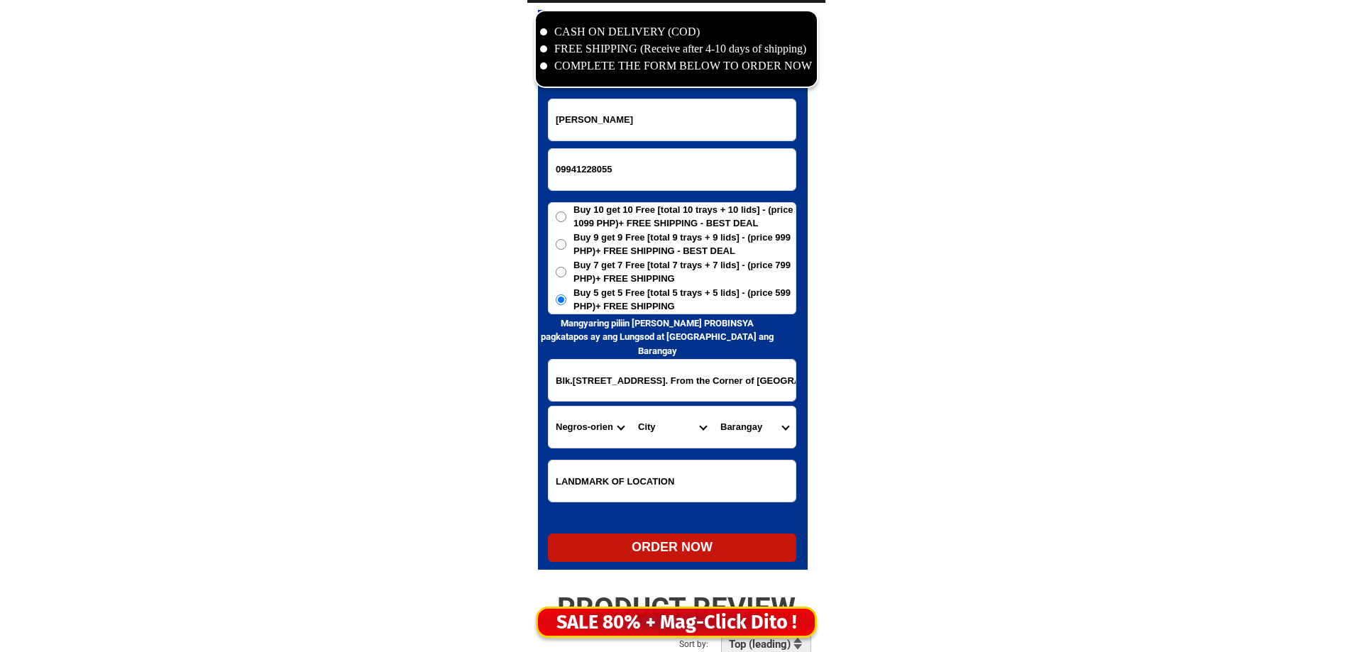
click at [657, 438] on select "City Amlan Ayungon Bacong Bais-city Basay Bayawan-city Bindoy Canlaon-city Daui…" at bounding box center [672, 427] width 82 height 41
click at [676, 386] on input "Blk.14/Lot.7, purok 6b SOUTH SUBD.Estanzia,,Negros Oriental. From the Corner of…" at bounding box center [672, 380] width 247 height 41
drag, startPoint x: 674, startPoint y: 386, endPoint x: 689, endPoint y: 388, distance: 15.8
click at [689, 388] on input "Blk.14/Lot.7, purok 6b SOUTH SUBD.Estanzia,,Negros Oriental. From the Corner of…" at bounding box center [672, 380] width 247 height 41
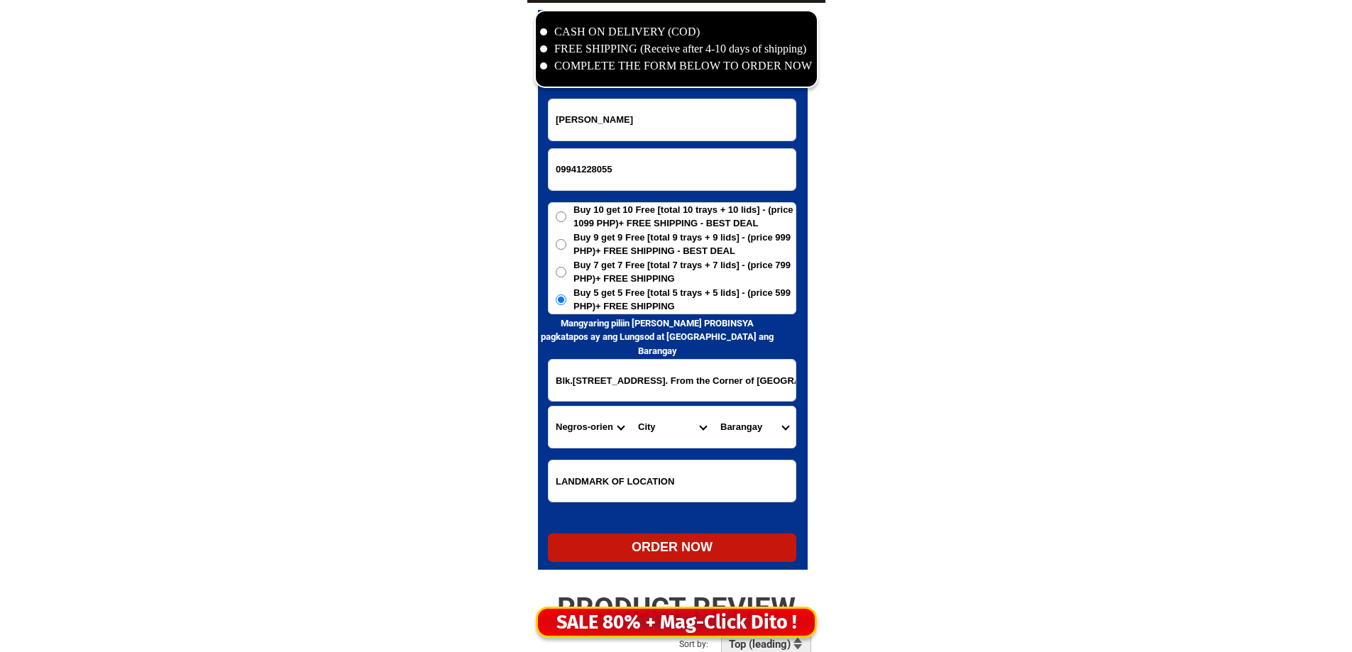
click at [689, 388] on input "Blk.14/Lot.7, purok 6b SOUTH SUBD.Estanzia,,Negros Oriental. From the Corner of…" at bounding box center [672, 380] width 247 height 41
drag, startPoint x: 693, startPoint y: 412, endPoint x: 686, endPoint y: 417, distance: 8.5
click at [692, 412] on select "City Amlan Ayungon Bacong Bais-city Basay Bayawan-city Bindoy Canlaon-city Daui…" at bounding box center [672, 427] width 82 height 41
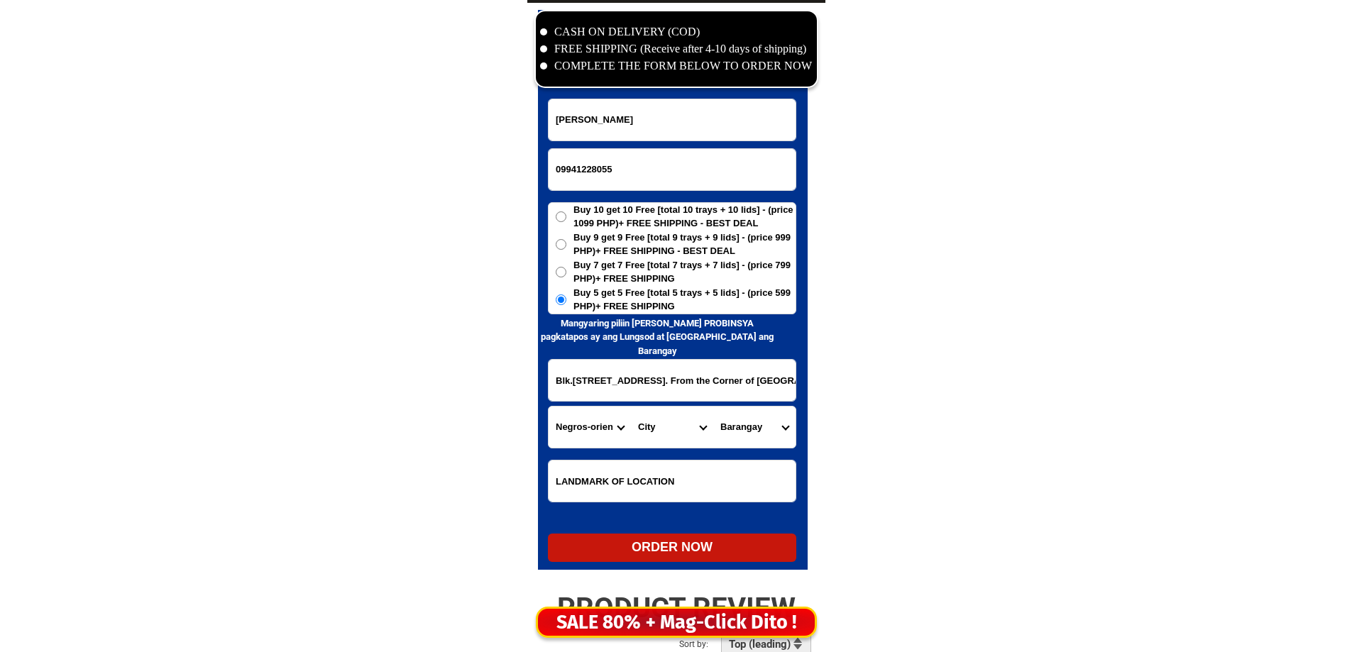
select select "63_4112414"
click at [631, 407] on select "City Amlan Ayungon Bacong Bais-city Basay Bayawan-city Bindoy Canlaon-city Daui…" at bounding box center [672, 427] width 82 height 41
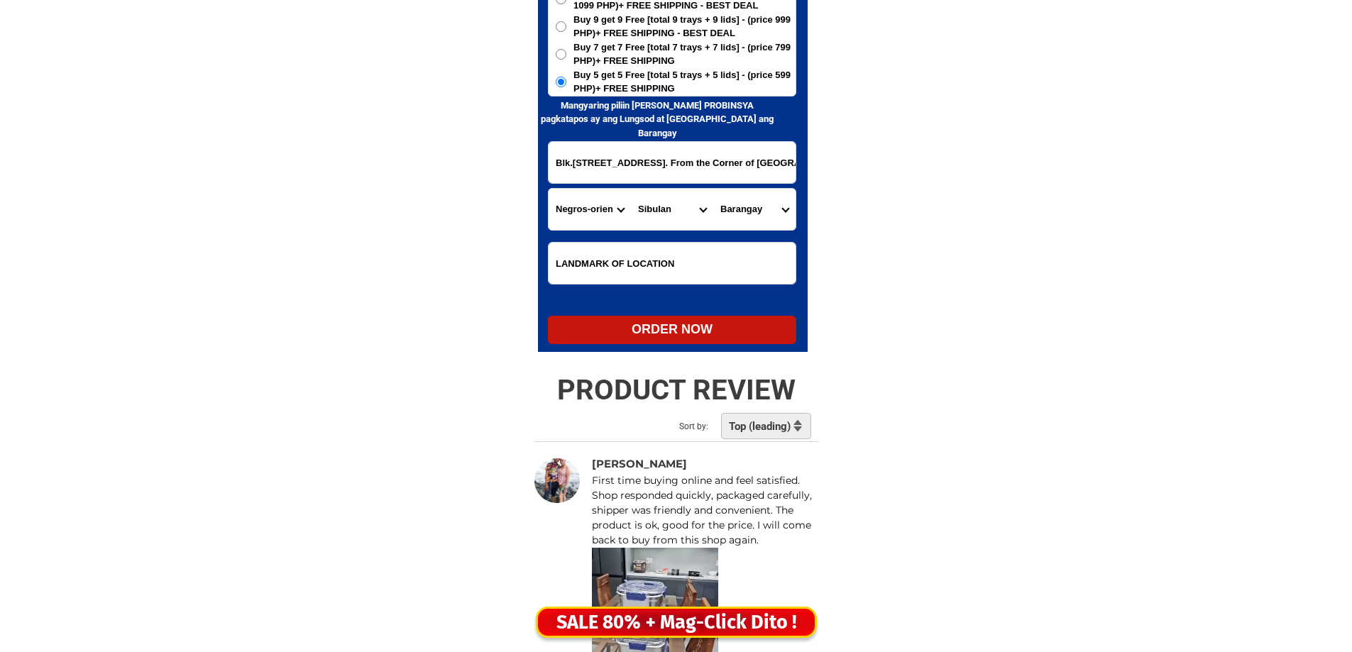
scroll to position [7062, 0]
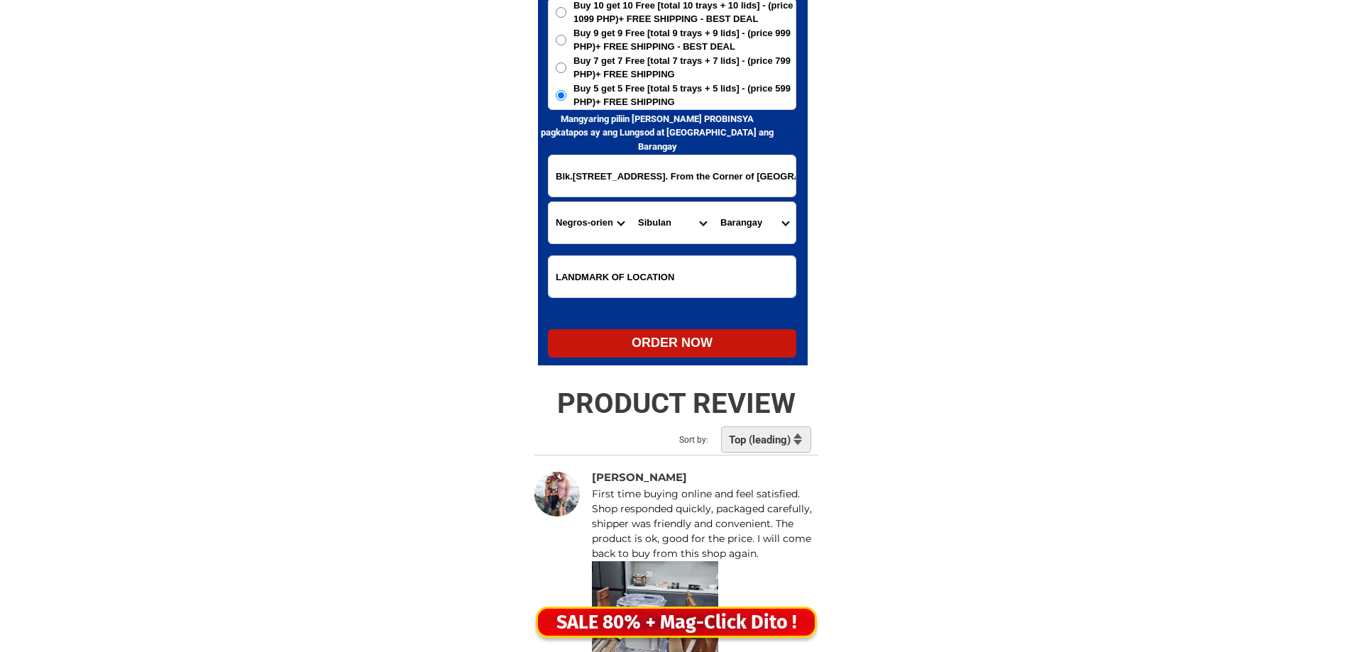
click at [755, 226] on select "Barangay Agan-an Ajong Balugo Bolocboloc Calabnugan Cangmating Enrique villanue…" at bounding box center [754, 222] width 82 height 41
select select "63_411241463499"
click at [713, 202] on select "Barangay Agan-an Ajong Balugo Bolocboloc Calabnugan Cangmating Enrique villanue…" at bounding box center [754, 222] width 82 height 41
click at [692, 336] on div "ORDER NOW" at bounding box center [672, 343] width 248 height 19
radio input "true"
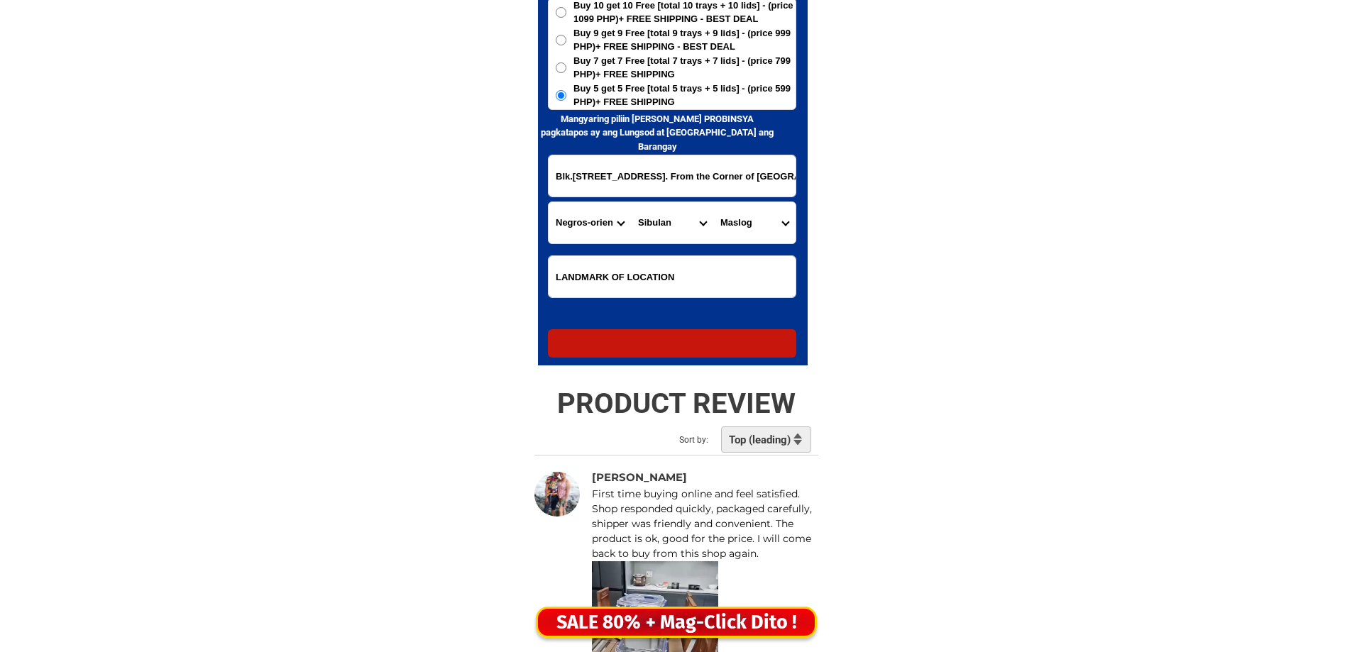
radio input "true"
